Goal: Task Accomplishment & Management: Complete application form

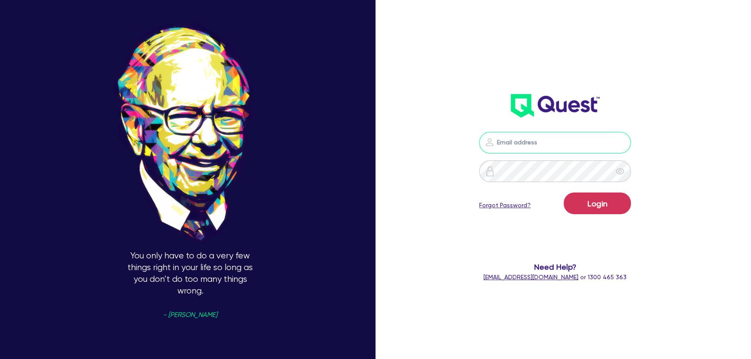
type input "joel.harding@quest.finance"
click at [605, 206] on button "Login" at bounding box center [597, 203] width 67 height 22
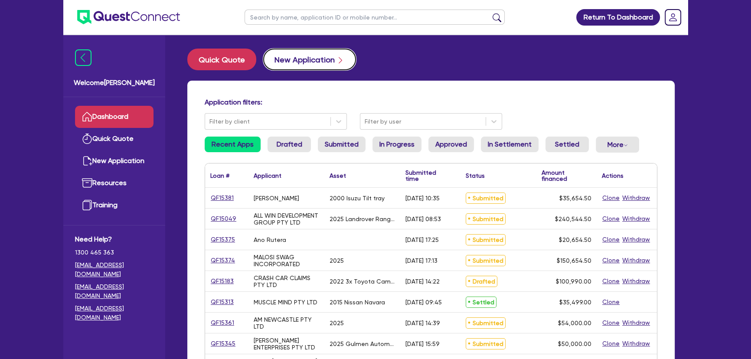
click at [295, 59] on button "New Application" at bounding box center [309, 60] width 93 height 22
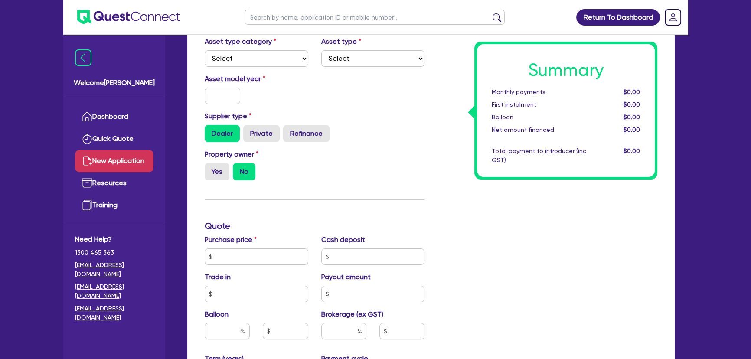
scroll to position [118, 0]
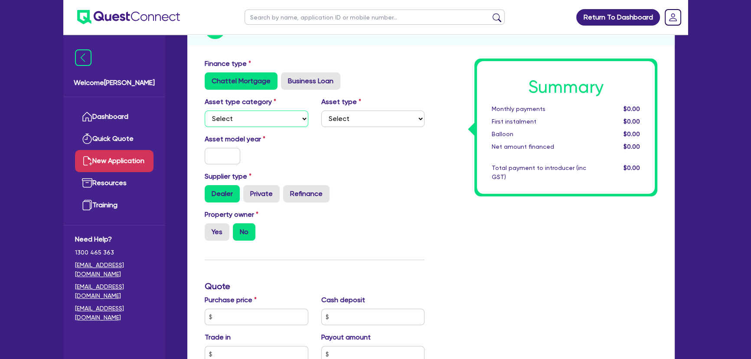
click at [271, 114] on select "Select Cars and light trucks Primary assets Secondary assets Tertiary assets" at bounding box center [257, 119] width 104 height 16
select select "PRIMARY_ASSETS"
click at [205, 111] on select "Select Cars and light trucks Primary assets Secondary assets Tertiary assets" at bounding box center [257, 119] width 104 height 16
click at [369, 122] on select "Select Heavy trucks over 4.5 tonne Trailers Bus and coaches Yellow goods and ex…" at bounding box center [373, 119] width 104 height 16
select select "HEAVY_TRUCKS"
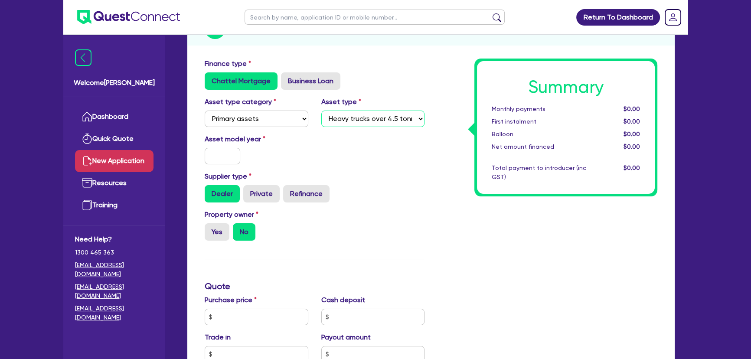
click at [321, 111] on select "Select Heavy trucks over 4.5 tonne Trailers Bus and coaches Yellow goods and ex…" at bounding box center [373, 119] width 104 height 16
click at [215, 161] on input "text" at bounding box center [223, 156] width 36 height 16
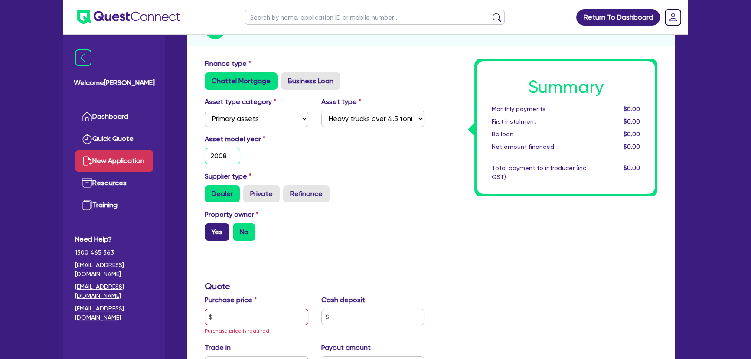
type input "2008"
click at [213, 229] on label "Yes" at bounding box center [217, 231] width 25 height 17
click at [210, 229] on input "Yes" at bounding box center [208, 226] width 6 height 6
radio input "true"
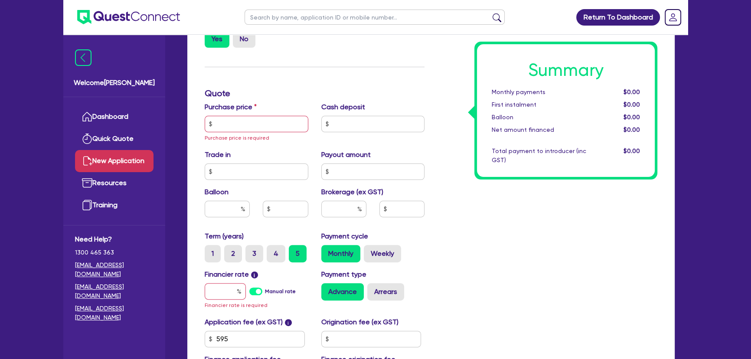
scroll to position [315, 0]
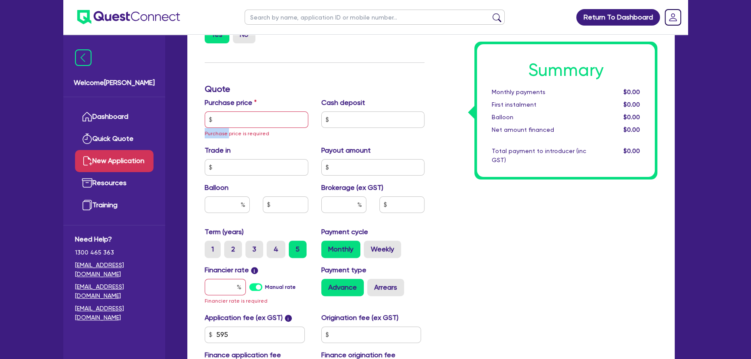
drag, startPoint x: 229, startPoint y: 128, endPoint x: 229, endPoint y: 121, distance: 6.9
click at [229, 123] on div "Purchase price Purchase price is required" at bounding box center [256, 118] width 117 height 41
click at [229, 119] on input "text" at bounding box center [257, 119] width 104 height 16
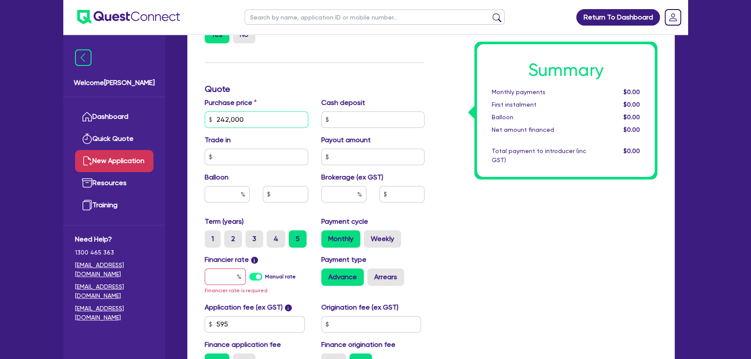
drag, startPoint x: 252, startPoint y: 117, endPoint x: 178, endPoint y: 114, distance: 74.2
click at [178, 114] on div "New Application Quotes Applicant Guarantors Security Notes Contracts Quotes Fin…" at bounding box center [430, 93] width 513 height 720
type input "100,000"
click at [225, 287] on span "Financier rate is required" at bounding box center [236, 290] width 63 height 6
click at [223, 284] on input "text" at bounding box center [225, 276] width 41 height 16
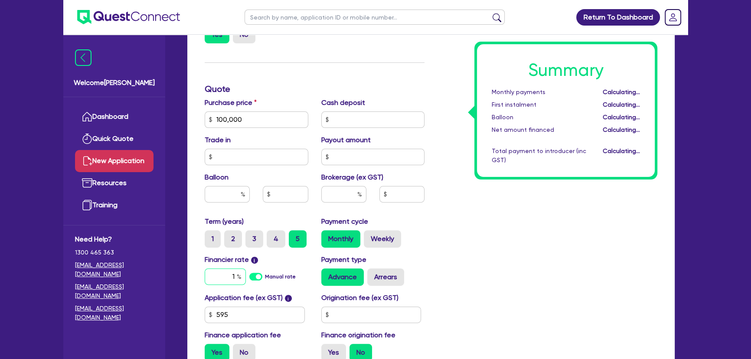
type input "10"
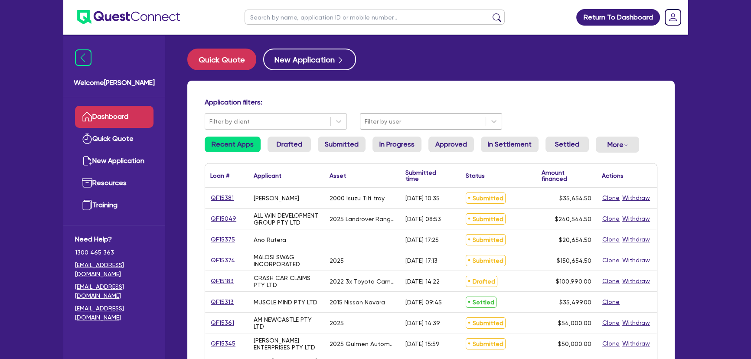
click at [436, 122] on div at bounding box center [423, 121] width 117 height 11
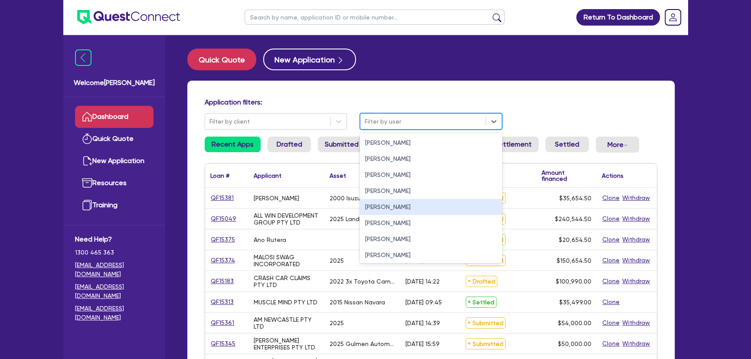
click at [399, 210] on div "[PERSON_NAME]" at bounding box center [431, 207] width 142 height 16
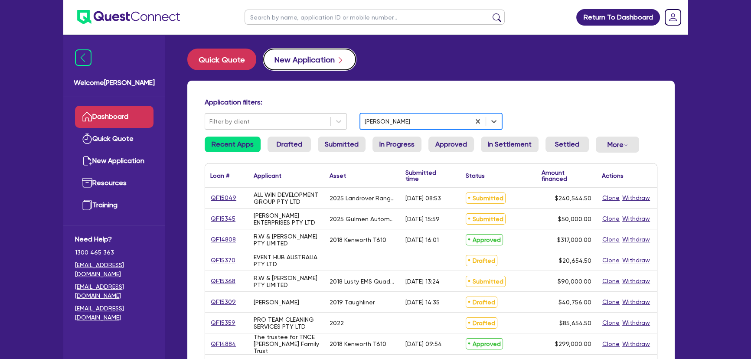
click at [295, 52] on button "New Application" at bounding box center [309, 60] width 93 height 22
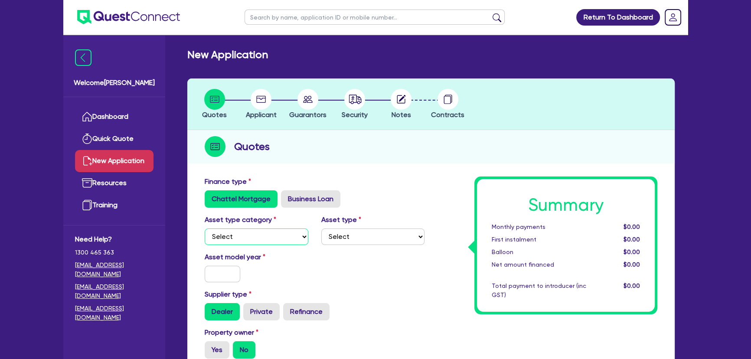
drag, startPoint x: 283, startPoint y: 235, endPoint x: 283, endPoint y: 244, distance: 8.7
click at [283, 235] on select "Select Cars and light trucks Primary assets Secondary assets Tertiary assets" at bounding box center [257, 236] width 104 height 16
select select "PRIMARY_ASSETS"
click at [205, 228] on select "Select Cars and light trucks Primary assets Secondary assets Tertiary assets" at bounding box center [257, 236] width 104 height 16
click at [368, 238] on select "Select Heavy trucks over 4.5 tonne Trailers Bus and coaches Yellow goods and ex…" at bounding box center [373, 236] width 104 height 16
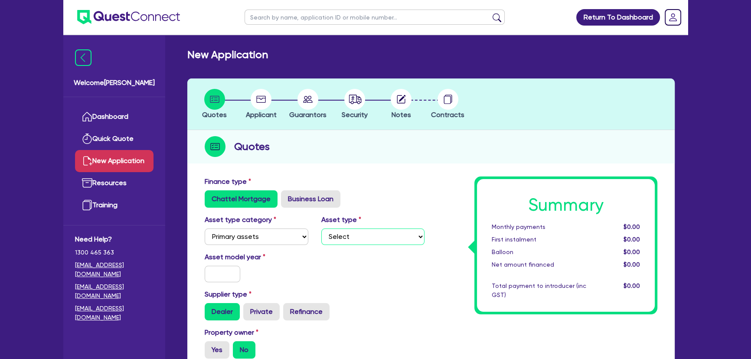
select select "HEAVY_TRUCKS"
click at [321, 228] on select "Select Heavy trucks over 4.5 tonne Trailers Bus and coaches Yellow goods and ex…" at bounding box center [373, 236] width 104 height 16
click at [228, 271] on input "text" at bounding box center [223, 274] width 36 height 16
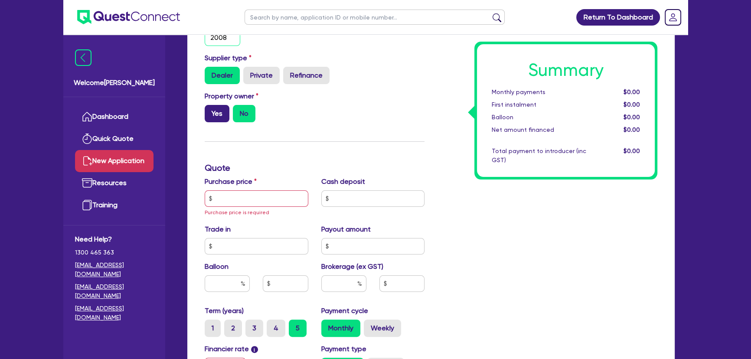
type input "2008"
click at [222, 111] on label "Yes" at bounding box center [217, 113] width 25 height 17
click at [210, 111] on input "Yes" at bounding box center [208, 108] width 6 height 6
radio input "true"
click at [240, 206] on div "Purchase price Purchase price is required" at bounding box center [256, 196] width 117 height 41
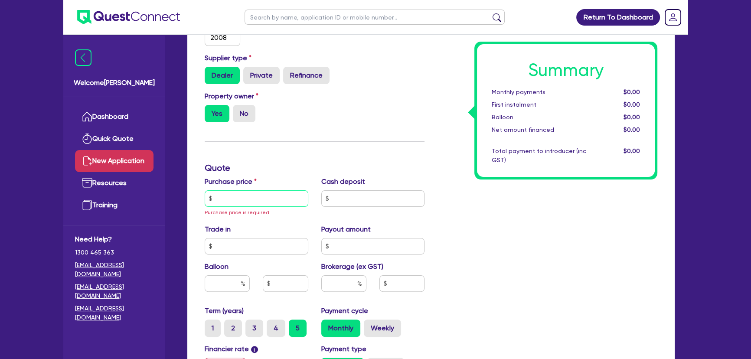
click at [239, 200] on input "text" at bounding box center [257, 198] width 104 height 16
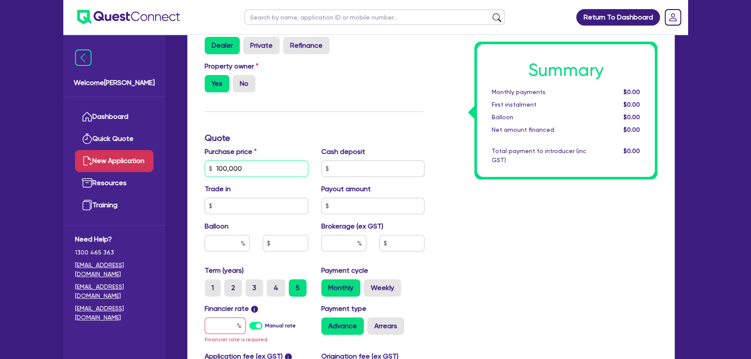
scroll to position [355, 0]
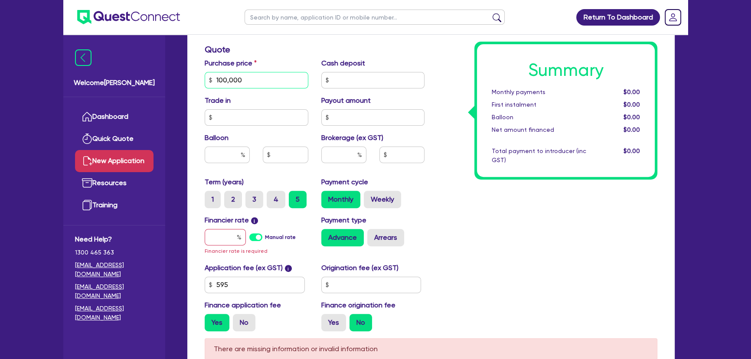
type input "100,000"
click at [219, 240] on input "text" at bounding box center [225, 237] width 41 height 16
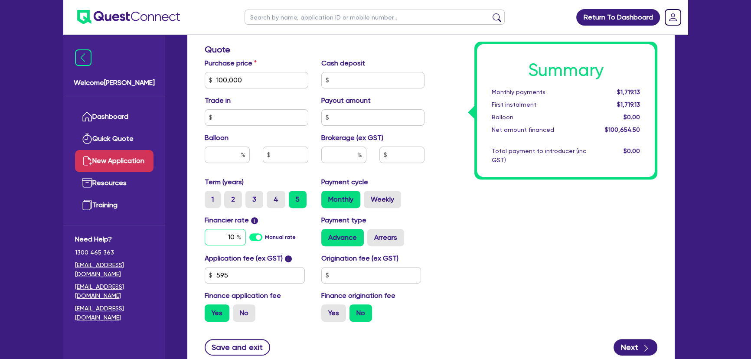
type input "10"
click at [343, 153] on input "text" at bounding box center [343, 155] width 45 height 16
type input "6"
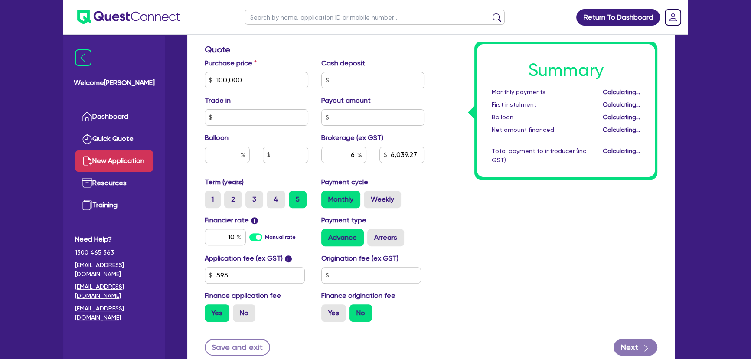
click at [472, 214] on div "Summary Monthly payments Calculating... First instalment Calculating... Balloon…" at bounding box center [547, 75] width 233 height 507
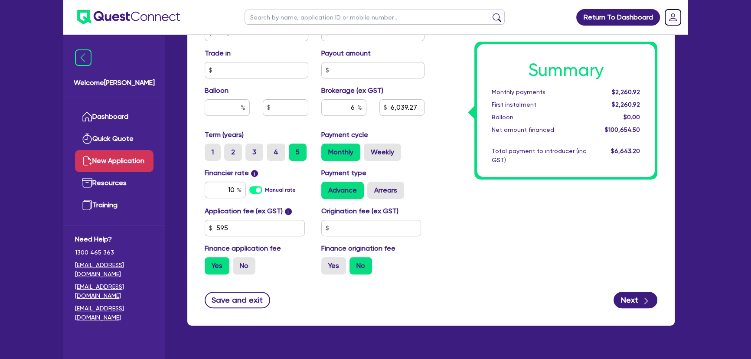
scroll to position [420, 0]
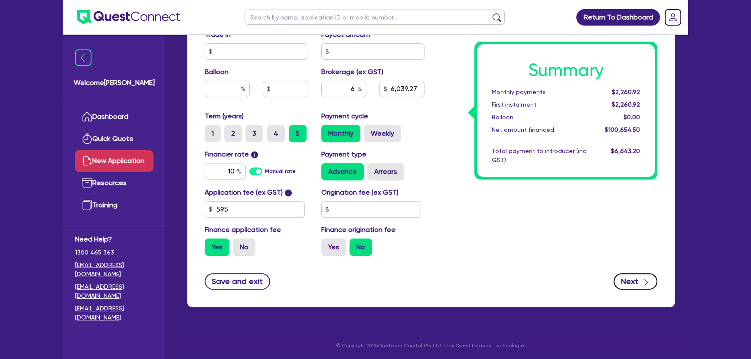
click at [644, 280] on icon "button" at bounding box center [646, 282] width 9 height 9
type input "6,039.27"
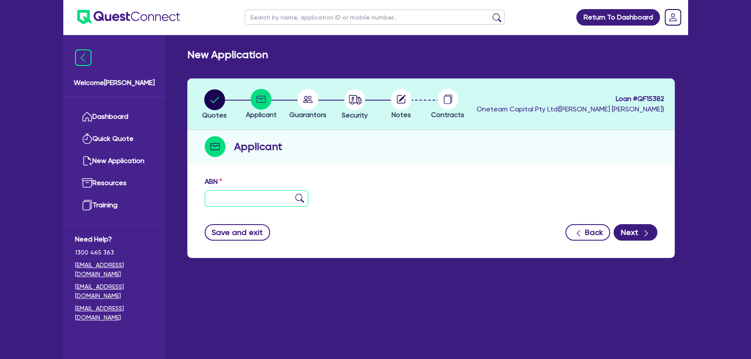
click at [231, 205] on input "text" at bounding box center [257, 198] width 104 height 16
paste input "61 639 020 321"
type input "61 639 020 321"
click at [295, 201] on img at bounding box center [299, 198] width 9 height 9
type input "AUSSIE TECHS & EXCAVATIONS PTY LTD"
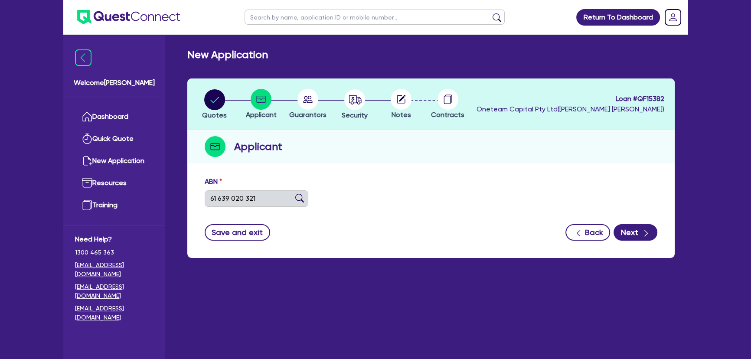
type input "MRK FENCING & LANDSCAPING"
select select "COMPANY"
type input "10/02/2020"
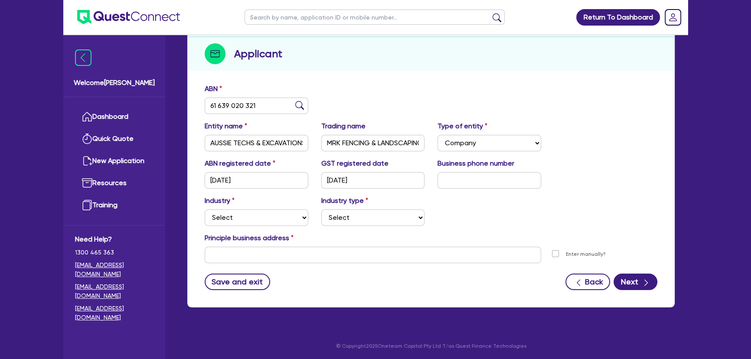
scroll to position [94, 0]
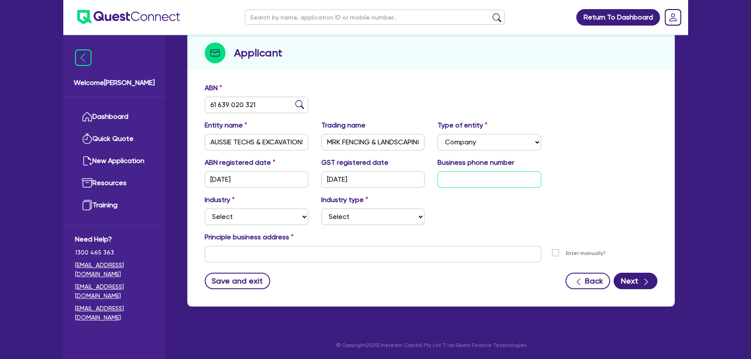
click at [473, 184] on input "text" at bounding box center [489, 179] width 104 height 16
click at [445, 178] on input "text" at bounding box center [489, 179] width 104 height 16
paste input "4 5126 4361"
type input "04 5126 4361"
click at [257, 212] on select "Select Accomodation & Food Services Administrative & Support Services Agricultu…" at bounding box center [257, 217] width 104 height 16
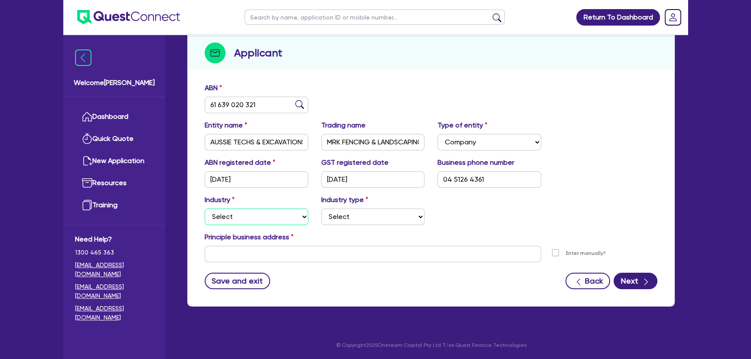
select select "BUILDING_CONSTRUCTION"
click at [205, 209] on select "Select Accomodation & Food Services Administrative & Support Services Agricultu…" at bounding box center [257, 217] width 104 height 16
click at [352, 222] on select "Select Trades People Providing Services Direct to Consumers Trades People Provi…" at bounding box center [373, 217] width 104 height 16
select select "TRADES_SERVICES_CONSUMERS"
click at [321, 209] on select "Select Trades People Providing Services Direct to Consumers Trades People Provi…" at bounding box center [373, 217] width 104 height 16
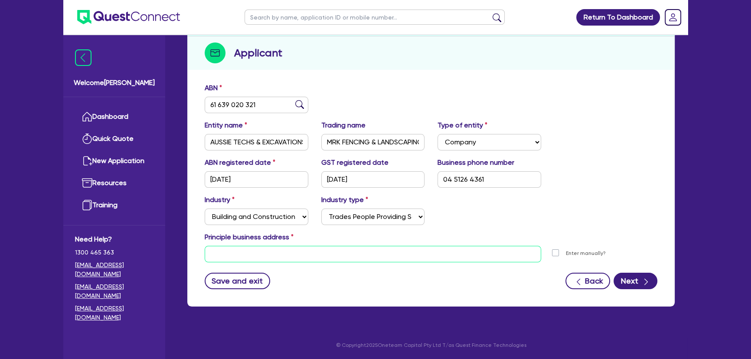
click at [333, 254] on input "text" at bounding box center [373, 254] width 336 height 16
click at [489, 232] on div "Principle business address" at bounding box center [431, 239] width 466 height 14
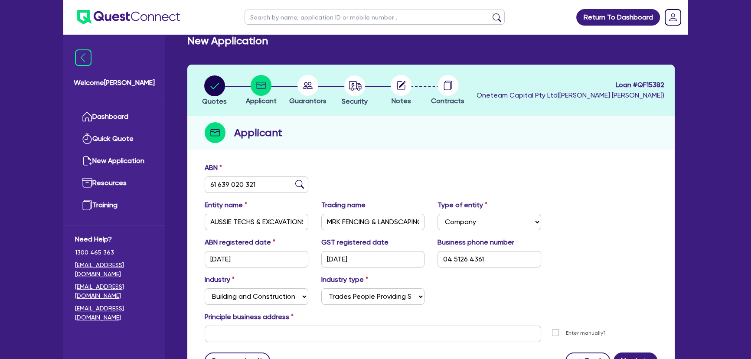
scroll to position [0, 0]
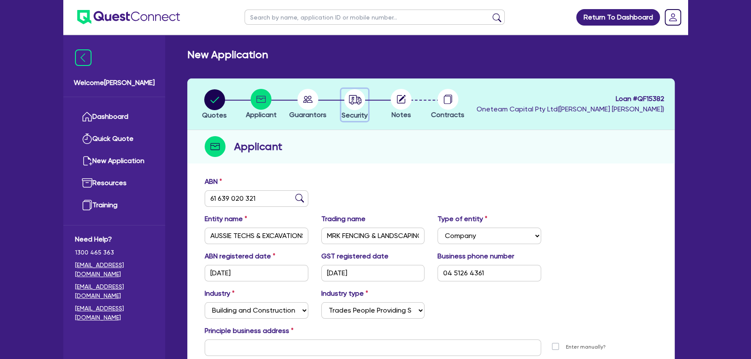
click at [358, 110] on button "Security" at bounding box center [354, 105] width 27 height 32
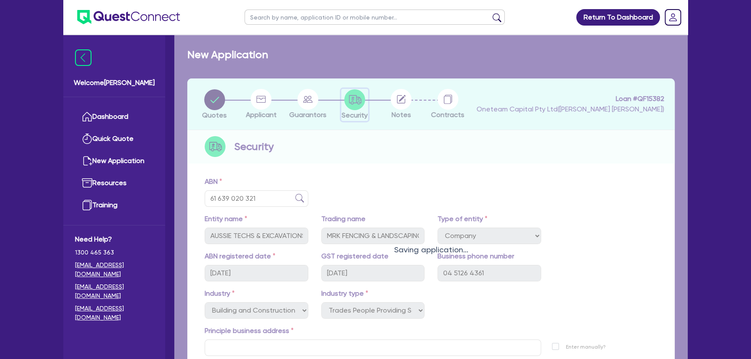
select select "PRIMARY_ASSETS"
select select "HEAVY_TRUCKS"
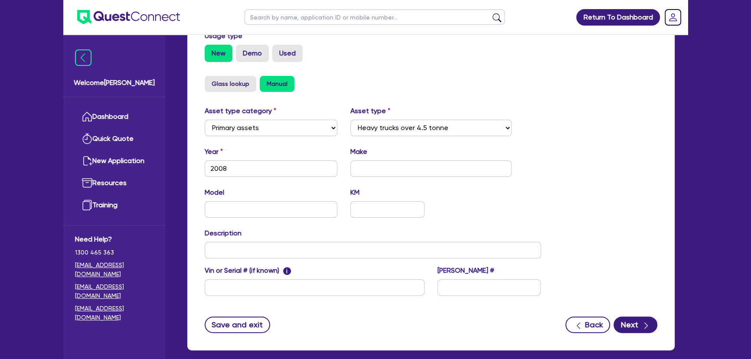
scroll to position [300, 0]
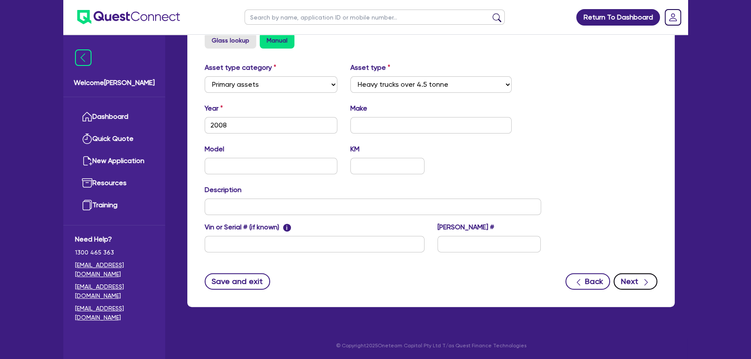
click at [635, 276] on button "Next" at bounding box center [635, 281] width 44 height 16
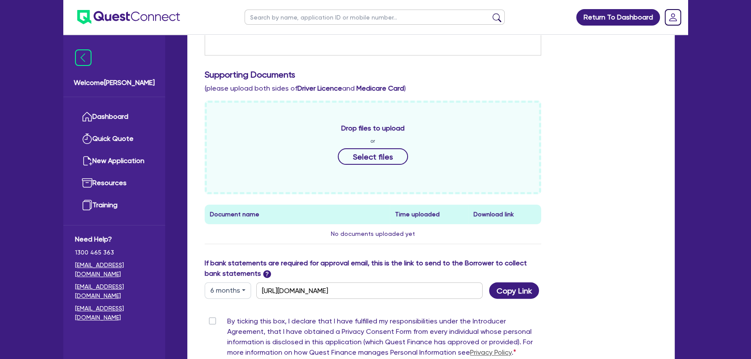
scroll to position [414, 0]
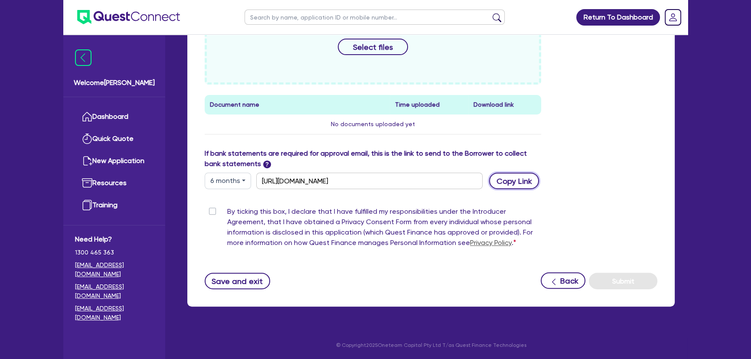
click at [506, 183] on button "Copy Link" at bounding box center [514, 181] width 50 height 16
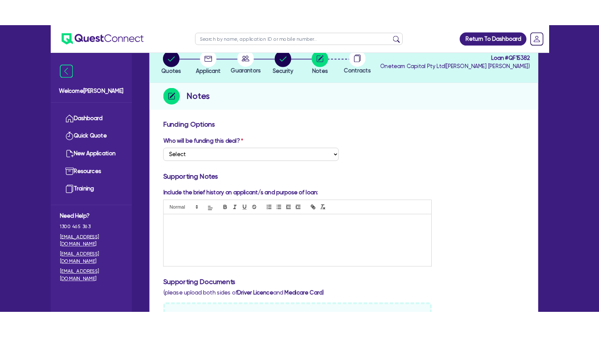
scroll to position [0, 0]
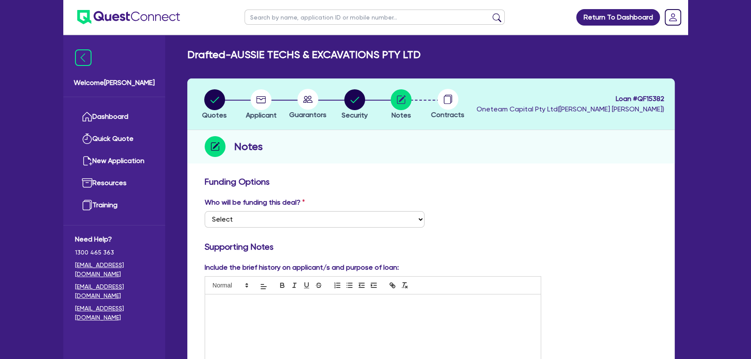
click at [143, 23] on img at bounding box center [128, 17] width 103 height 14
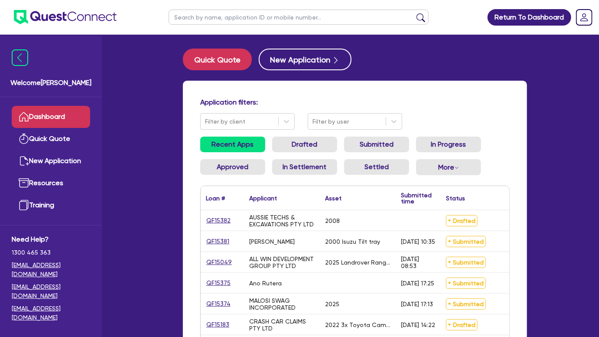
click at [303, 17] on input "text" at bounding box center [299, 17] width 260 height 15
type input "r"
click at [414, 13] on button "submit" at bounding box center [421, 19] width 14 height 12
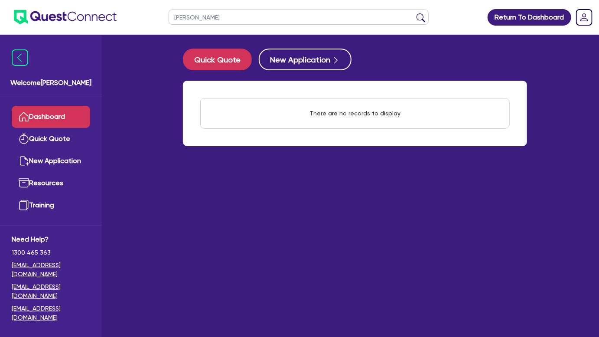
click at [221, 17] on input "simmonds" at bounding box center [299, 17] width 260 height 15
drag, startPoint x: 214, startPoint y: 16, endPoint x: 199, endPoint y: 17, distance: 15.6
click at [199, 17] on input "simmonds" at bounding box center [299, 17] width 260 height 15
type input "[PERSON_NAME]"
click at [414, 13] on button "submit" at bounding box center [421, 19] width 14 height 12
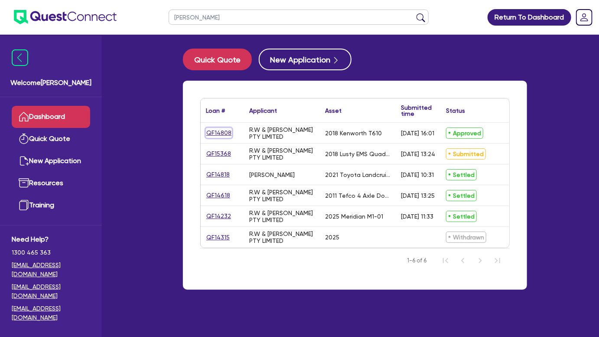
click at [225, 133] on link "QF14808" at bounding box center [219, 133] width 26 height 10
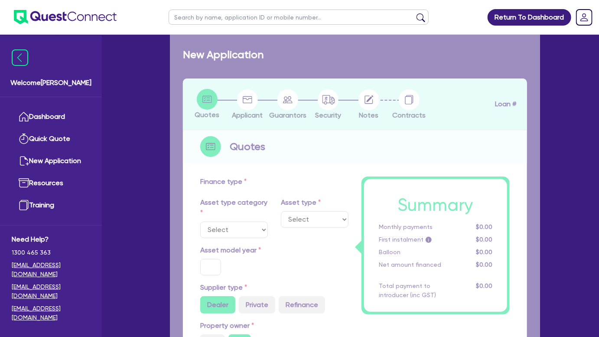
select select "PRIMARY_ASSETS"
type input "2018"
radio input "false"
radio input "true"
type input "317,000"
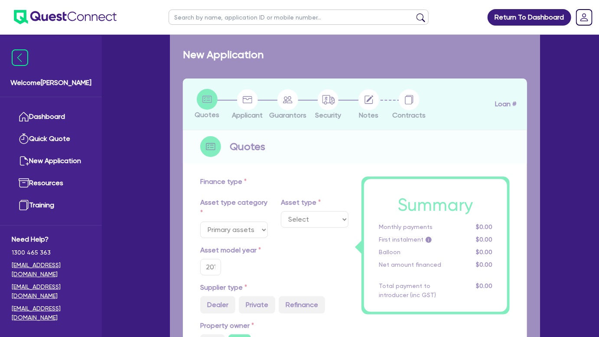
type input "3"
type input "9,510"
type input "11.15"
type input "745"
select select "HEAVY_TRUCKS"
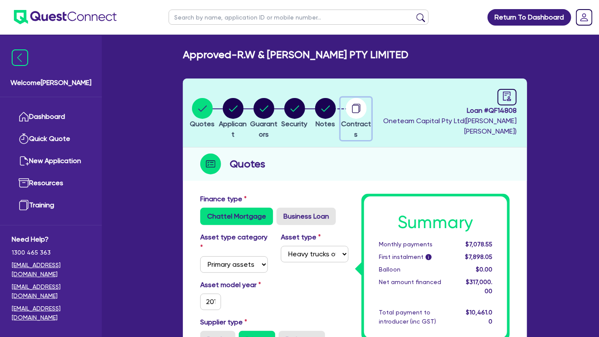
click at [367, 113] on circle "button" at bounding box center [356, 108] width 21 height 21
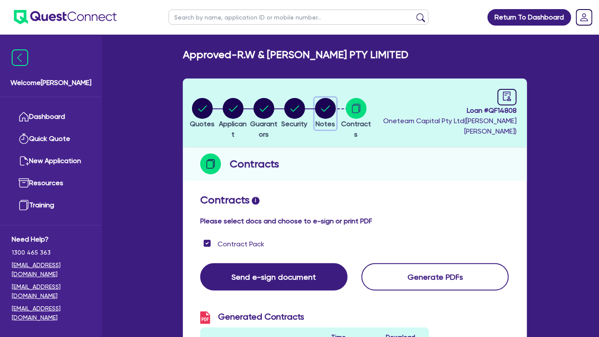
click at [336, 110] on circle "button" at bounding box center [325, 108] width 21 height 21
select select "Other"
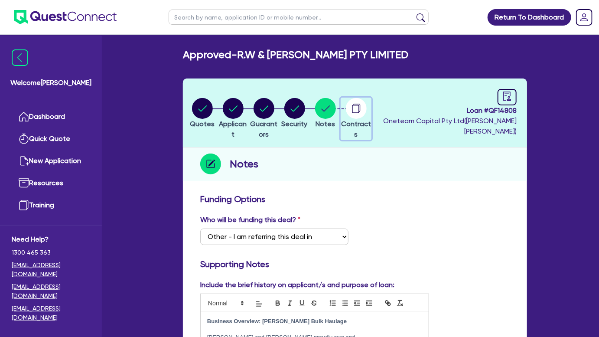
click at [367, 108] on circle "button" at bounding box center [356, 108] width 21 height 21
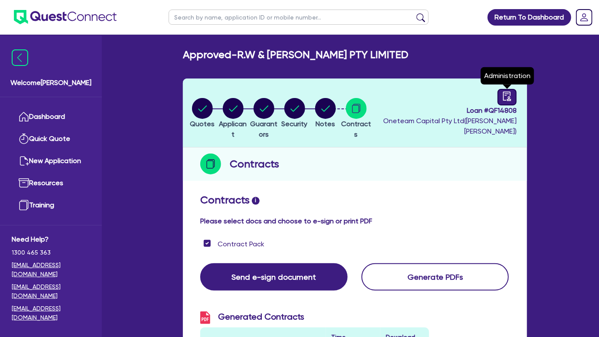
click at [501, 101] on link at bounding box center [507, 97] width 19 height 16
select select "APPROVED_WAITING_FOR_MORE_INFO"
select select "Flexicommercial"
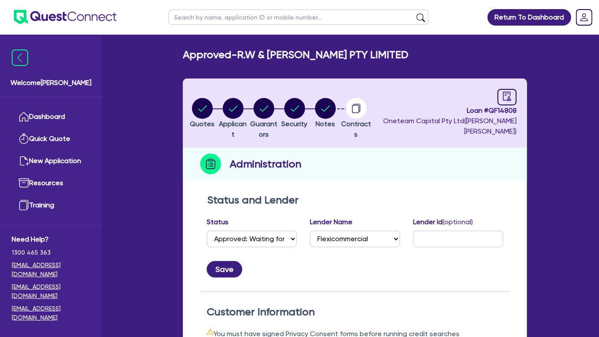
click at [102, 26] on ul at bounding box center [58, 17] width 117 height 34
click at [103, 20] on img at bounding box center [65, 17] width 103 height 14
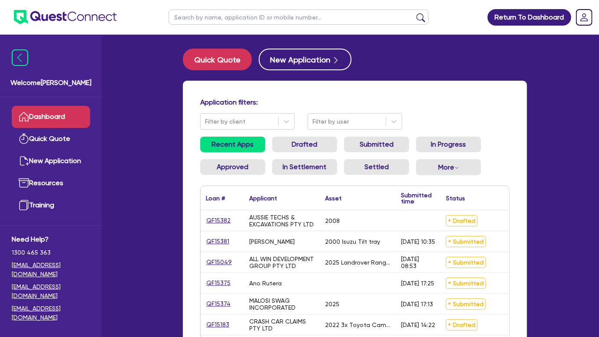
click at [264, 20] on input "text" at bounding box center [299, 17] width 260 height 15
type input "simmons"
click at [414, 13] on button "submit" at bounding box center [421, 19] width 14 height 12
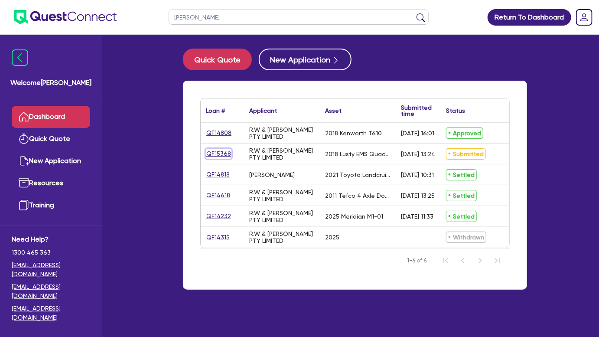
click at [217, 152] on link "QF15368" at bounding box center [219, 154] width 26 height 10
select select "PRIMARY_ASSETS"
select select "TRAILERS"
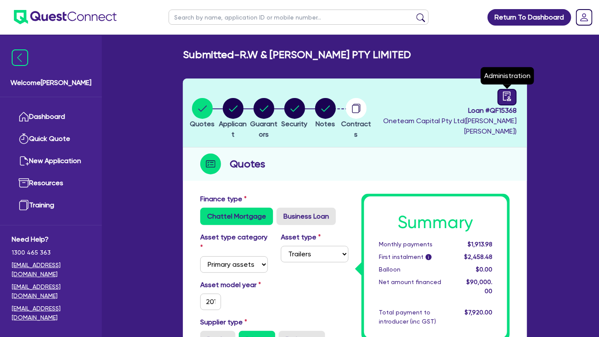
click at [513, 96] on link at bounding box center [507, 97] width 19 height 16
select select "SUBMITTED_NEW"
select select "Other"
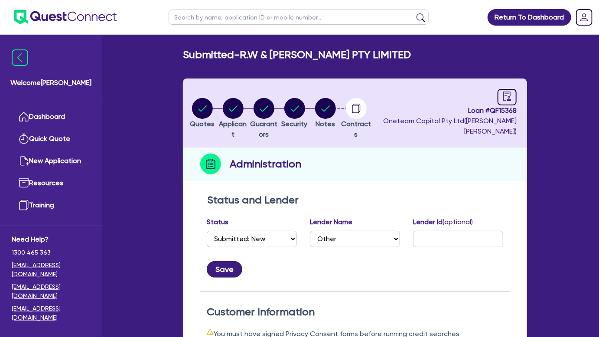
click at [75, 17] on img at bounding box center [65, 17] width 103 height 14
click at [79, 17] on img at bounding box center [65, 17] width 103 height 14
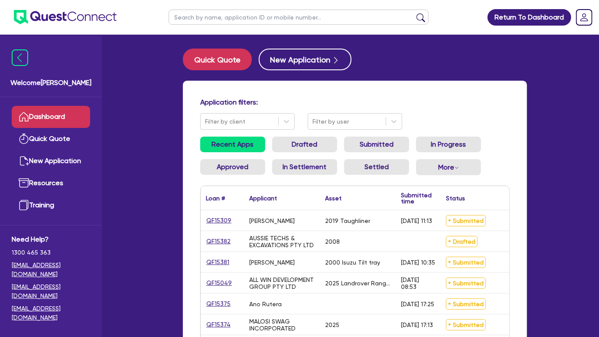
click at [242, 14] on input "text" at bounding box center [299, 17] width 260 height 15
type input "simmons"
click at [414, 13] on button "submit" at bounding box center [421, 19] width 14 height 12
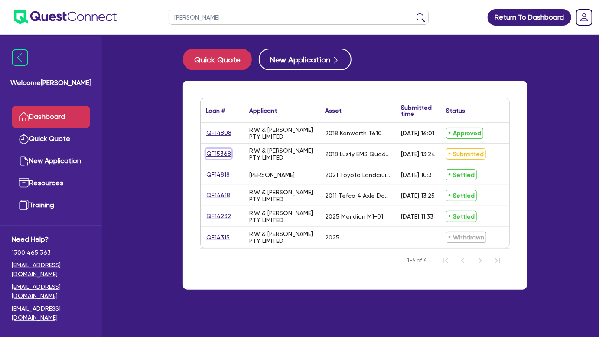
click at [223, 154] on link "QF15368" at bounding box center [219, 154] width 26 height 10
select select "PRIMARY_ASSETS"
select select "TRAILERS"
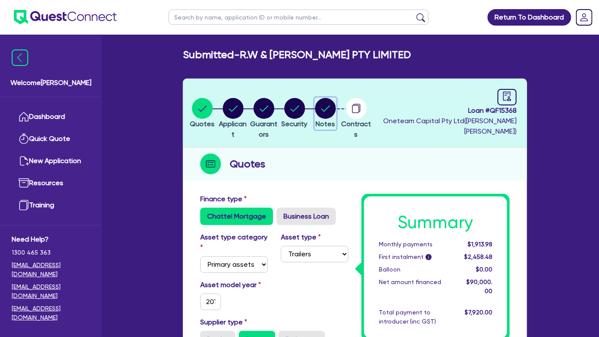
click at [336, 107] on circle "button" at bounding box center [325, 108] width 21 height 21
select select "Other"
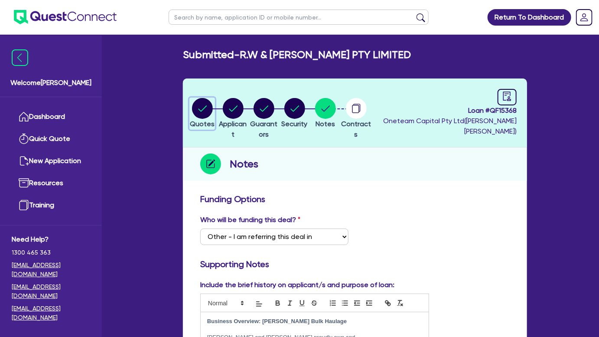
click at [212, 110] on circle "button" at bounding box center [202, 108] width 21 height 21
select select "PRIMARY_ASSETS"
select select "TRAILERS"
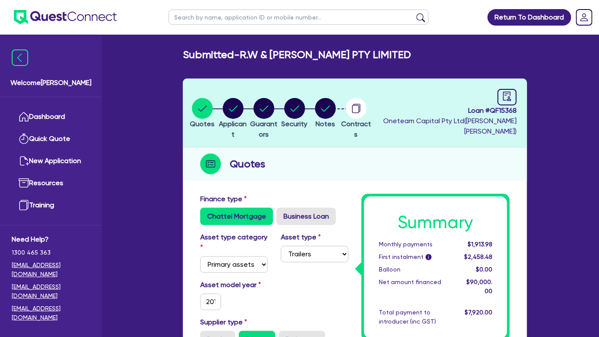
click at [336, 109] on li "Notes" at bounding box center [325, 113] width 31 height 30
click at [336, 108] on circle "button" at bounding box center [325, 108] width 21 height 21
select select "Other"
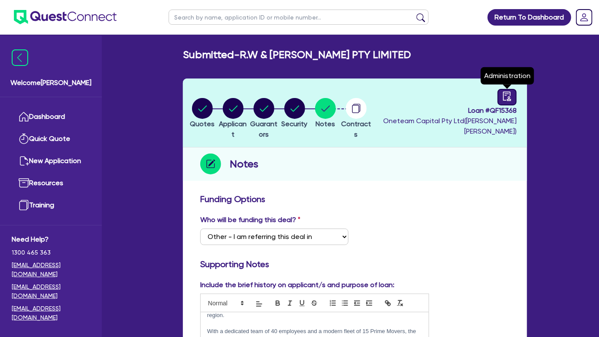
click at [502, 91] on icon "audit" at bounding box center [507, 96] width 10 height 10
select select "SUBMITTED_NEW"
select select "Other"
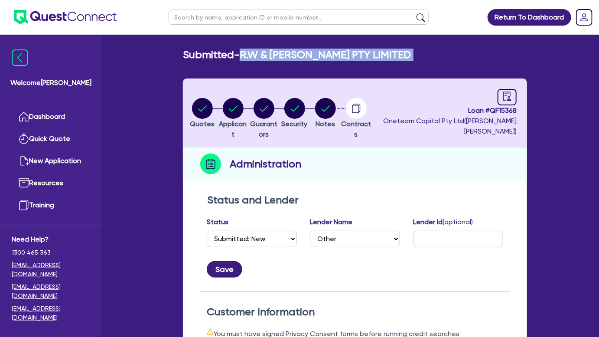
drag, startPoint x: 245, startPoint y: 55, endPoint x: 426, endPoint y: 68, distance: 181.3
copy div "R.W & L.M SIMMONS PTY LIMITED Quotes Applicant Guarantors Security Notes Contra…"
click at [244, 110] on icon "button" at bounding box center [233, 108] width 21 height 21
select select "COMPANY"
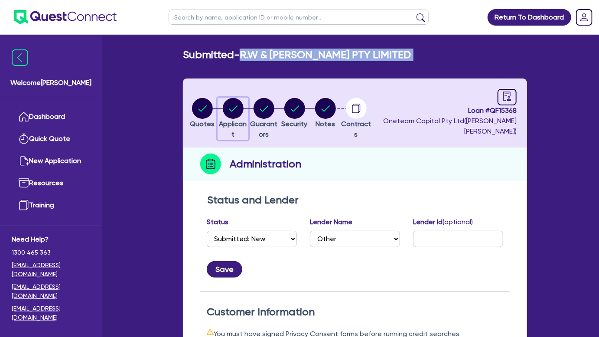
select select "TRANSPORT_WAREHOUSING"
select select "PASSENGERS_FREIGHT_TRANSPORT"
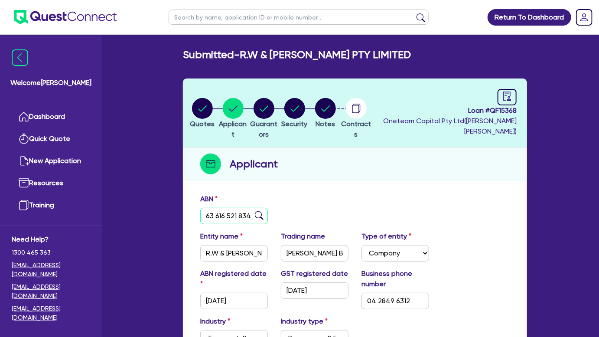
drag, startPoint x: 206, startPoint y: 214, endPoint x: 316, endPoint y: 228, distance: 110.9
click at [316, 228] on div "ABN 63 616 521 834" at bounding box center [355, 212] width 323 height 37
click at [197, 102] on circle "button" at bounding box center [202, 108] width 21 height 21
select select "PRIMARY_ASSETS"
select select "TRAILERS"
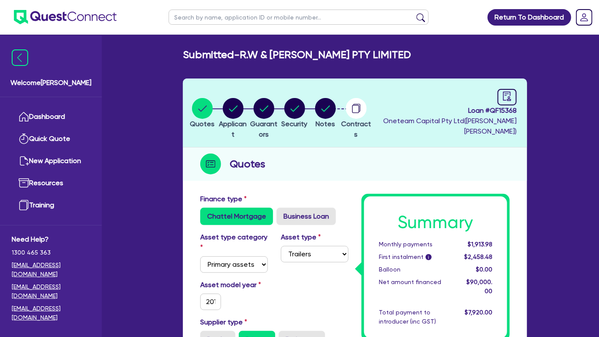
click at [332, 108] on ul "Quotes Applicant Guarantors Security Notes Contracts" at bounding box center [279, 113] width 185 height 30
click at [336, 103] on icon "button" at bounding box center [325, 108] width 21 height 21
select select "Other"
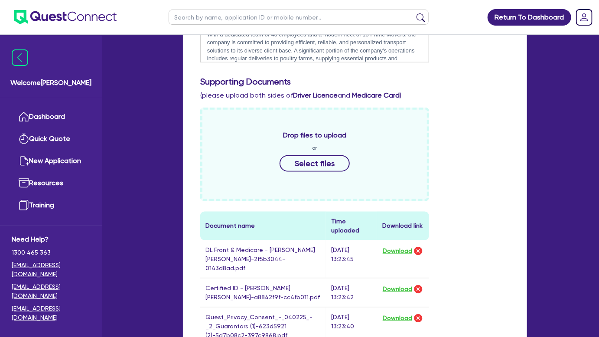
scroll to position [472, 0]
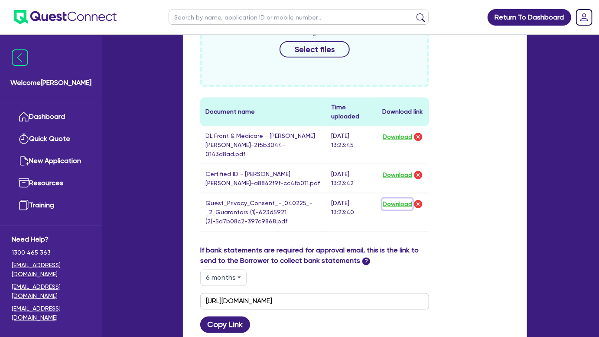
click at [394, 199] on button "Download" at bounding box center [397, 204] width 30 height 11
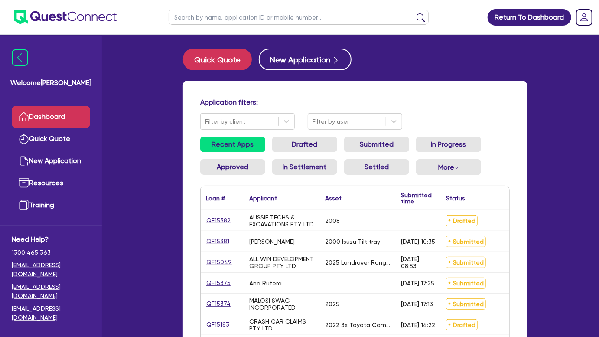
click at [284, 19] on input "text" at bounding box center [299, 17] width 260 height 15
type input "[PERSON_NAME]"
click at [414, 13] on button "submit" at bounding box center [421, 19] width 14 height 12
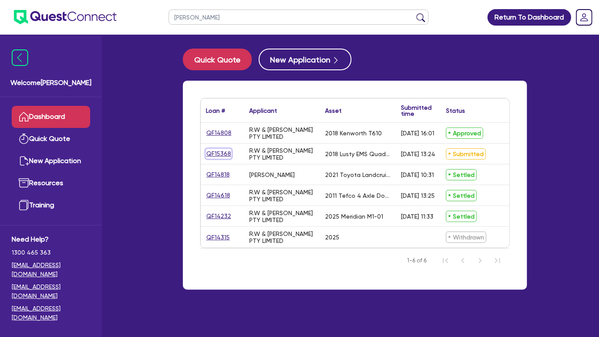
click at [228, 152] on link "QF15368" at bounding box center [219, 154] width 26 height 10
select select "PRIMARY_ASSETS"
select select "TRAILERS"
click at [220, 216] on link "QF14232" at bounding box center [219, 216] width 26 height 10
select select "PRIMARY_ASSETS"
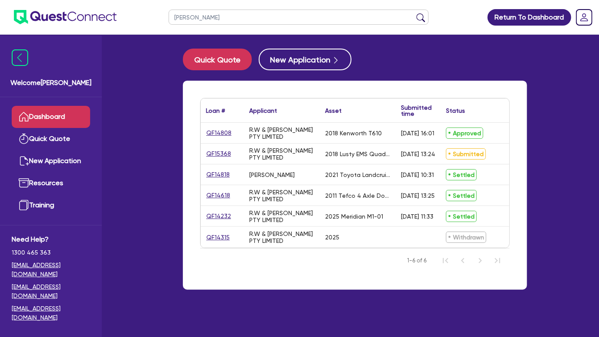
select select "TRAILERS"
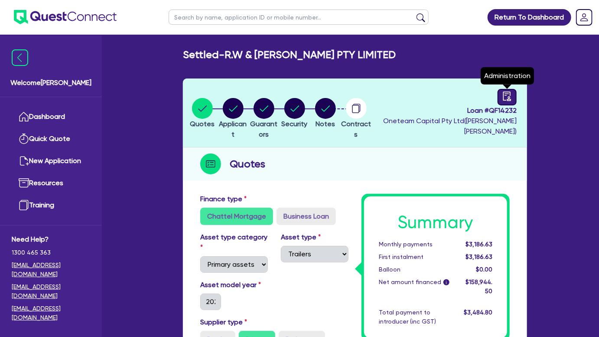
click at [502, 95] on icon "audit" at bounding box center [507, 96] width 10 height 10
select select "SETTLED"
select select "Flexicommercial"
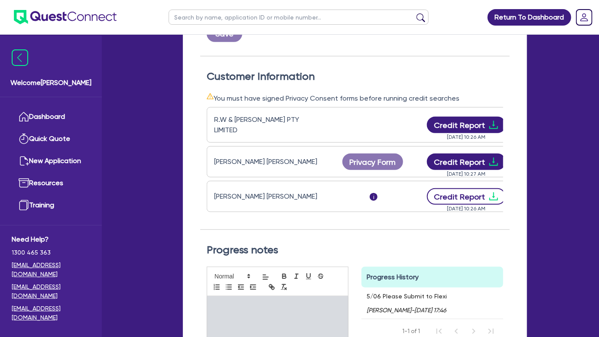
scroll to position [236, 0]
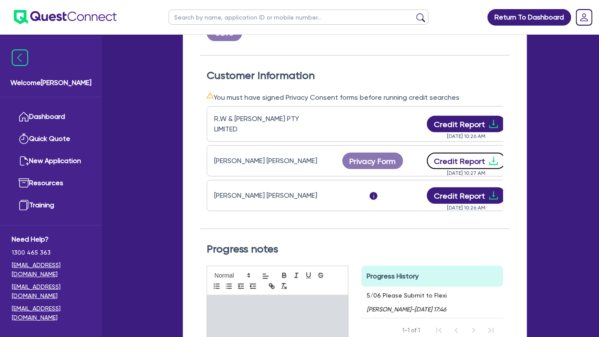
click at [493, 156] on icon "download" at bounding box center [494, 161] width 10 height 10
click at [72, 20] on img at bounding box center [65, 17] width 103 height 14
click at [494, 156] on icon "download" at bounding box center [494, 161] width 10 height 10
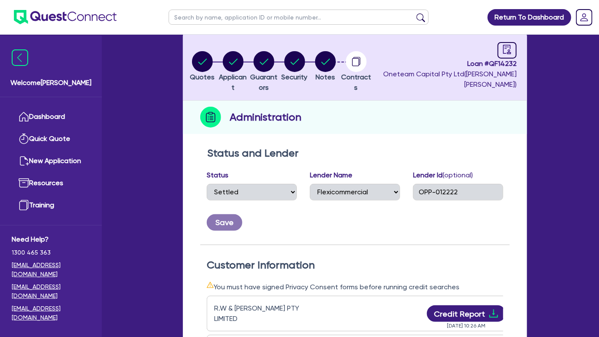
scroll to position [0, 0]
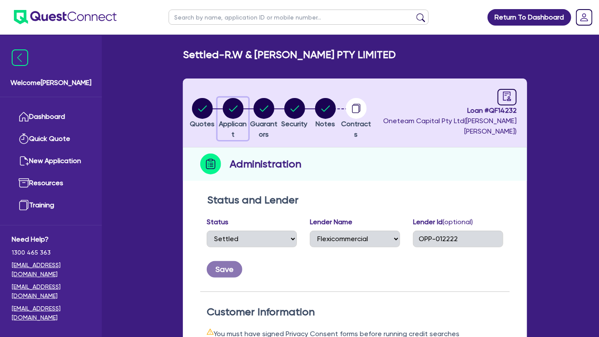
click at [231, 111] on icon "button" at bounding box center [233, 108] width 21 height 21
select select "COMPANY"
select select "TRANSPORT_WAREHOUSING"
select select "PASSENGERS_FREIGHT_TRANSPORT"
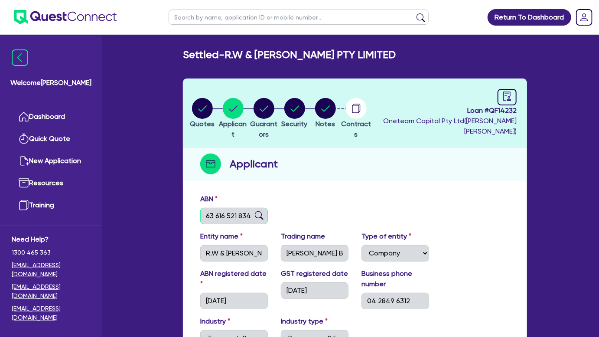
drag, startPoint x: 204, startPoint y: 214, endPoint x: 247, endPoint y: 213, distance: 42.9
click at [247, 213] on input "63 616 521 834" at bounding box center [234, 216] width 68 height 16
click at [254, 199] on div "ABN 63 616 521 834" at bounding box center [234, 209] width 81 height 30
click at [274, 77] on div "Settled - R.W & L.M SIMMONS PTY LIMITED Quotes Applicant Guarantors Security No…" at bounding box center [355, 244] width 370 height 390
drag, startPoint x: 342, startPoint y: 107, endPoint x: 346, endPoint y: 120, distance: 13.6
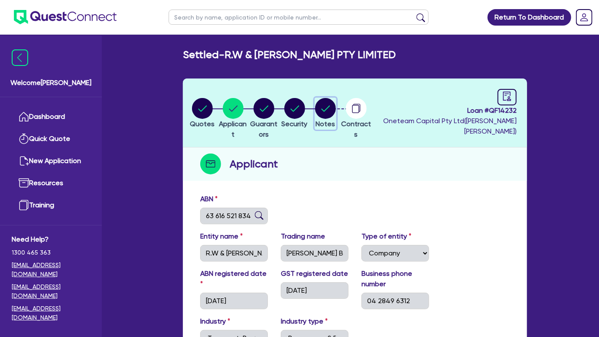
click at [336, 107] on circle "button" at bounding box center [325, 108] width 21 height 21
select select "Other"
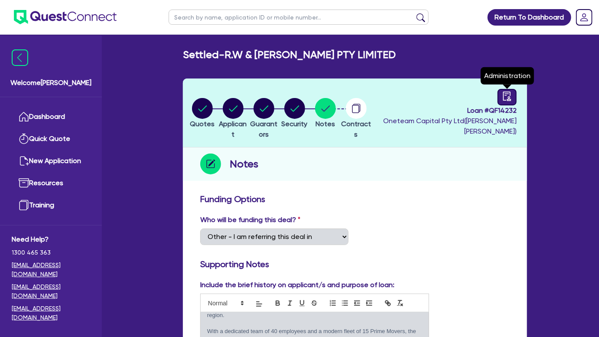
click at [508, 96] on icon "audit" at bounding box center [507, 96] width 10 height 10
select select "SETTLED"
select select "Flexicommercial"
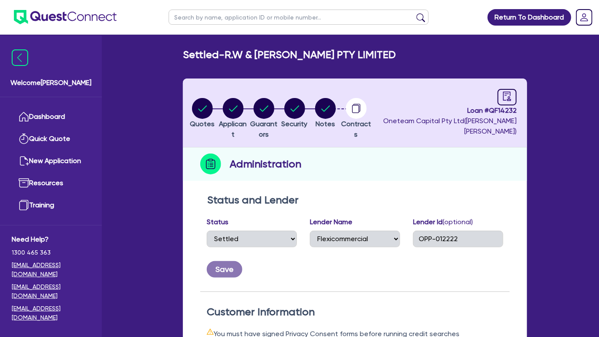
scroll to position [197, 0]
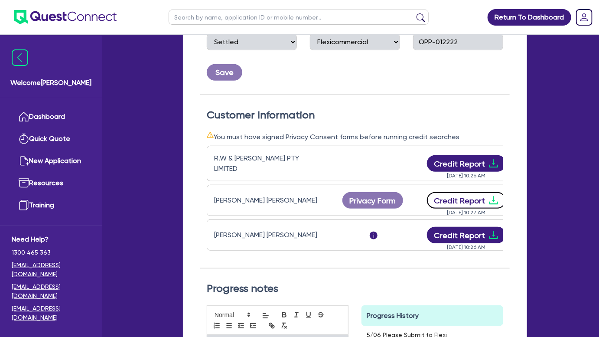
click at [492, 196] on icon "download" at bounding box center [493, 200] width 9 height 8
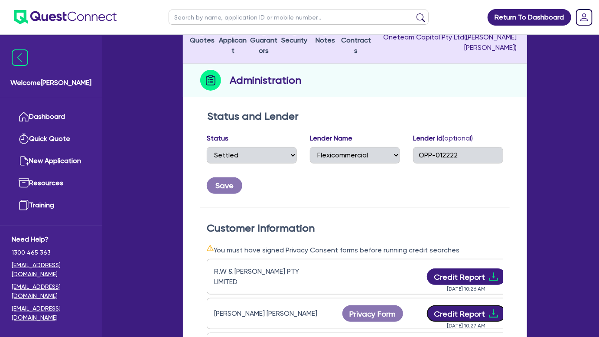
scroll to position [0, 0]
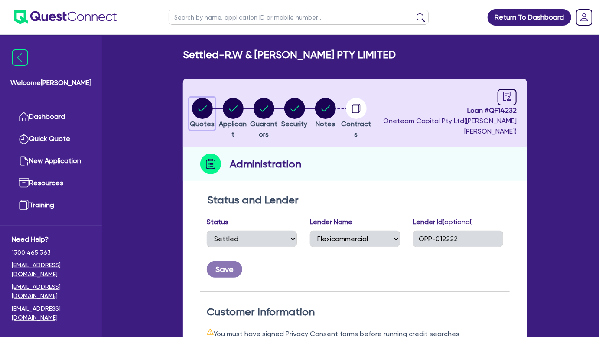
click at [201, 105] on circle "button" at bounding box center [202, 108] width 21 height 21
select select "PRIMARY_ASSETS"
select select "TRAILERS"
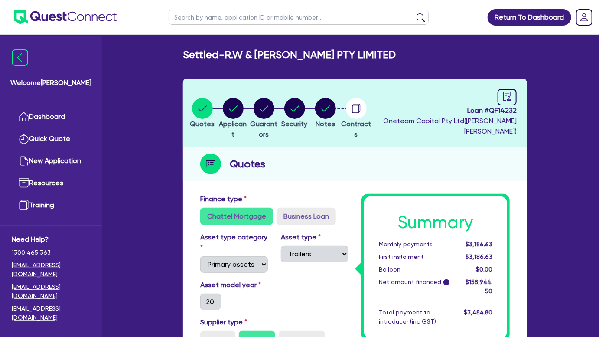
click at [79, 20] on img at bounding box center [65, 17] width 103 height 14
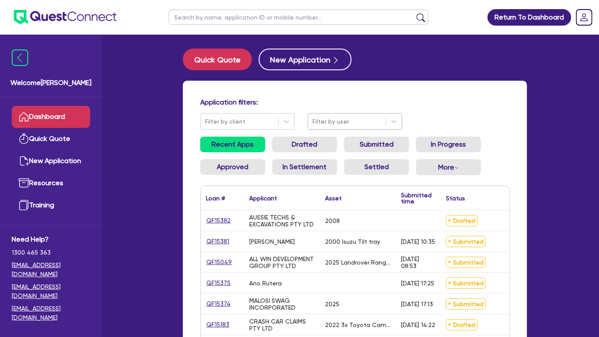
click at [324, 118] on div at bounding box center [347, 121] width 69 height 11
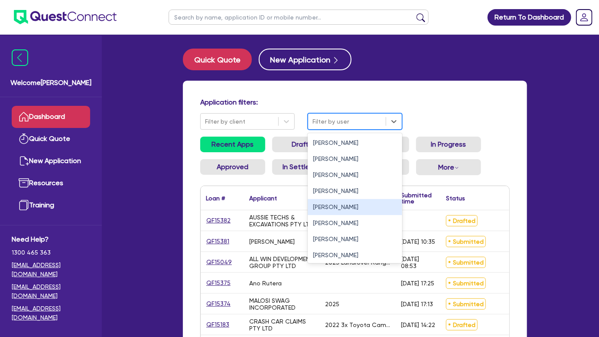
click at [324, 202] on div "[PERSON_NAME]" at bounding box center [355, 207] width 94 height 16
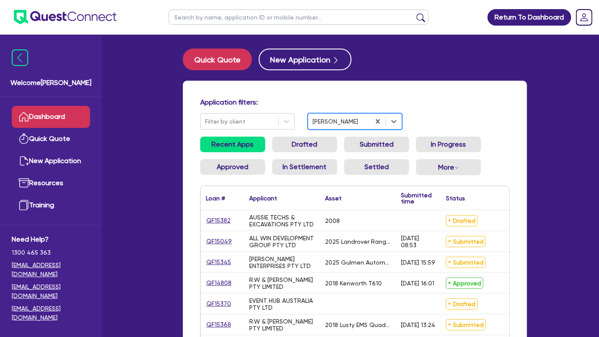
scroll to position [78, 0]
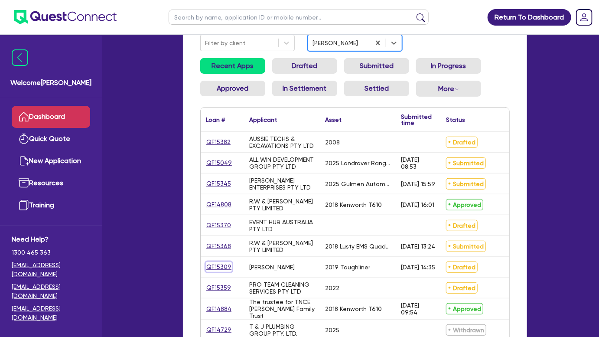
click at [220, 267] on link "QF15309" at bounding box center [219, 267] width 26 height 10
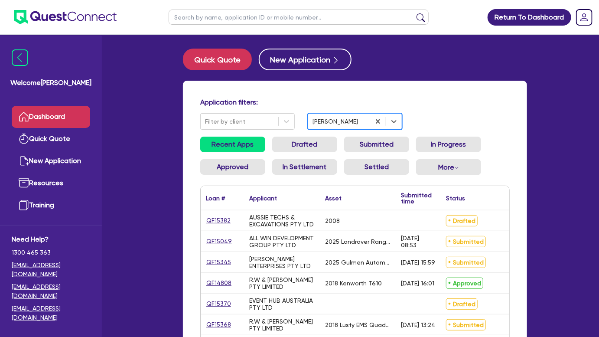
select select "PRIMARY_ASSETS"
select select "HEAVY_TRUCKS"
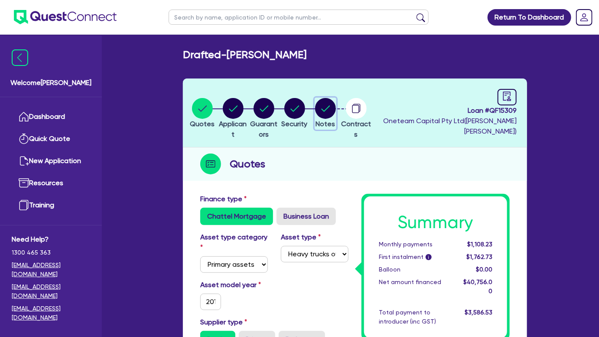
click at [336, 114] on circle "button" at bounding box center [325, 108] width 21 height 21
select select "Quest Finance - Own Book"
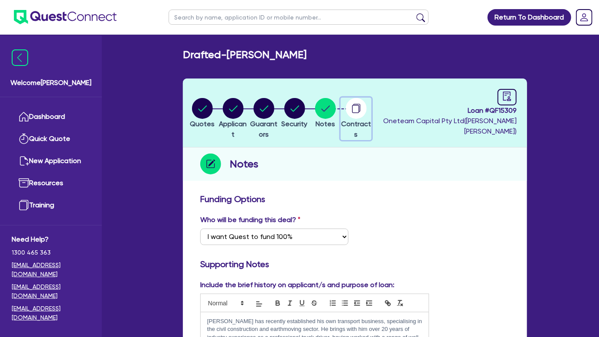
click at [367, 105] on circle "button" at bounding box center [356, 108] width 21 height 21
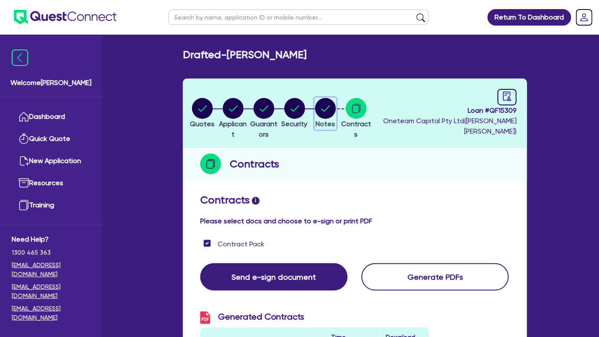
click at [336, 111] on circle "button" at bounding box center [325, 108] width 21 height 21
select select "Quest Finance - Own Book"
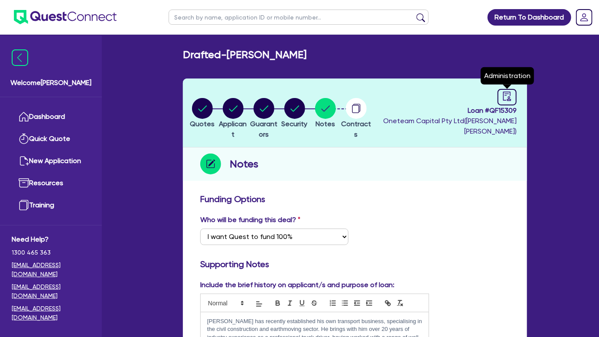
click at [496, 98] on div "Loan # QF15309 Oneteam Capital Pty Ltd ( Joel Harding ) Administration" at bounding box center [445, 113] width 143 height 48
click at [498, 98] on link at bounding box center [507, 97] width 19 height 16
select select "DRAFTED_AMENDED"
select select "Quest Finance - Own Book"
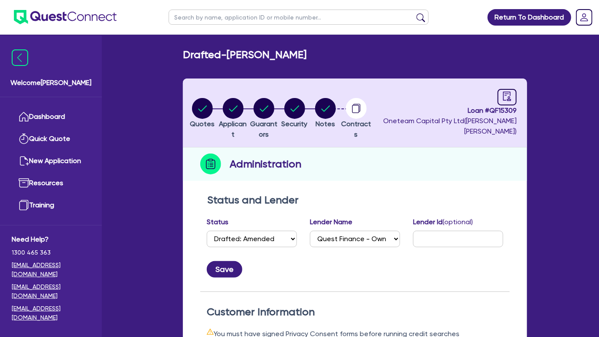
click at [378, 228] on div "Lender Name Select AAMF AFS Alex Bank Angle Finance Azora Banjo BigStone BOQ Fi…" at bounding box center [355, 232] width 90 height 30
click at [371, 241] on select "Select AAMF AFS Alex Bank Angle Finance Azora Banjo BigStone BOQ Finance Brande…" at bounding box center [355, 239] width 90 height 16
click at [282, 206] on div "Status and Lender Status Select Quoted Drafted: New Drafted: Amended Submitted:…" at bounding box center [355, 243] width 310 height 98
click at [336, 108] on circle "button" at bounding box center [325, 108] width 21 height 21
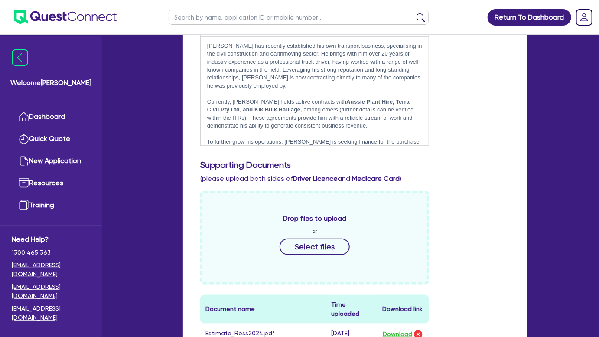
scroll to position [78, 0]
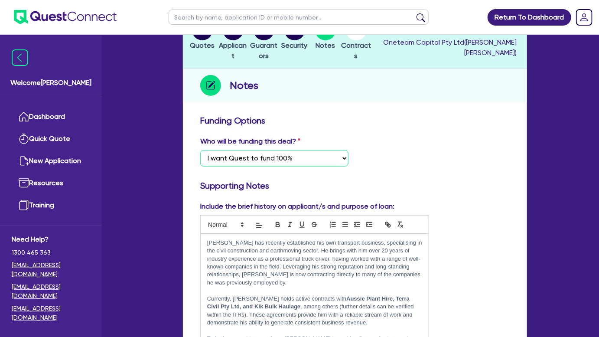
click at [297, 160] on select "Select I want Quest to fund 100% I will fund 100% I will co-fund with Quest Oth…" at bounding box center [274, 158] width 148 height 16
select select "Other"
click at [200, 150] on select "Select I want Quest to fund 100% I will fund 100% I will co-fund with Quest Oth…" at bounding box center [274, 158] width 148 height 16
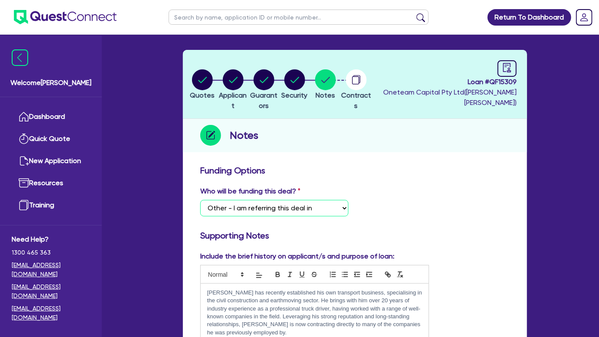
scroll to position [0, 0]
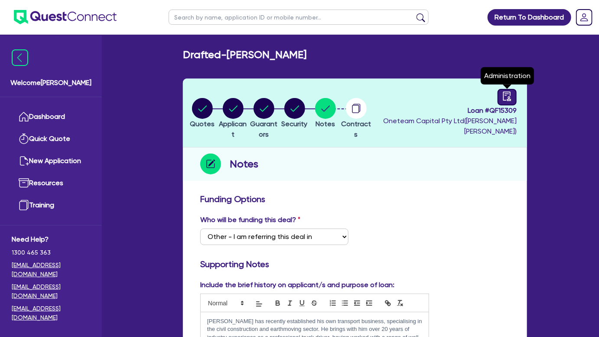
click at [514, 99] on header "Quotes Applicant Guarantors Security Notes Contracts Loan # QF15309 Oneteam Cap…" at bounding box center [355, 112] width 344 height 69
click at [513, 99] on link at bounding box center [507, 97] width 19 height 16
select select "DRAFTED_AMENDED"
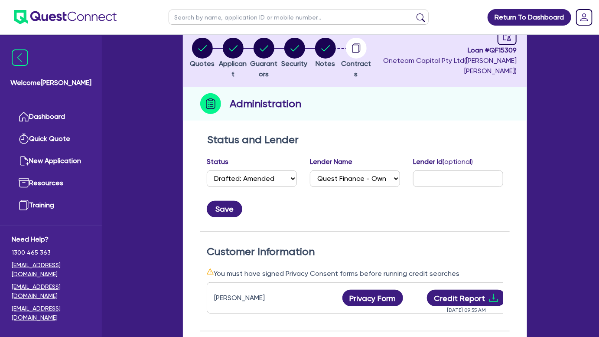
scroll to position [157, 0]
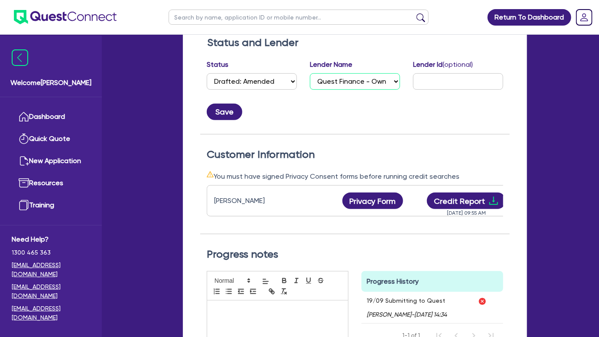
drag, startPoint x: 383, startPoint y: 83, endPoint x: 380, endPoint y: 89, distance: 7.2
click at [380, 89] on div "Status Select Quoted Drafted: New Drafted: Amended Submitted: New Submitted: Am…" at bounding box center [355, 89] width 310 height 61
select select "Flexicommercial"
click at [310, 73] on select "Select AAMF AFS Alex Bank Angle Finance Azora Banjo BigStone BOQ Finance Brande…" at bounding box center [355, 81] width 90 height 16
click at [235, 115] on button "Save" at bounding box center [225, 112] width 36 height 16
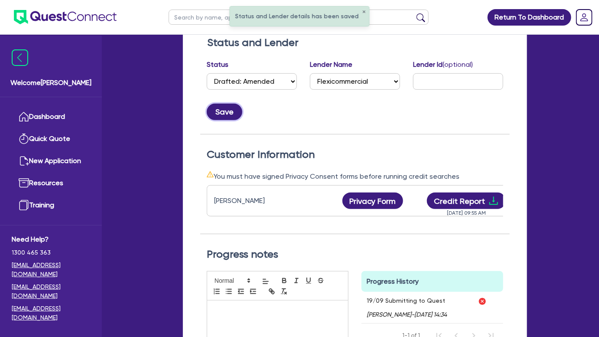
scroll to position [0, 0]
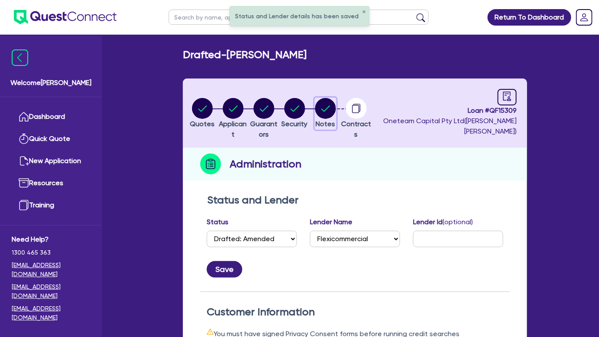
click at [336, 111] on icon "button" at bounding box center [325, 108] width 21 height 21
select select "Quest Finance - Own Book"
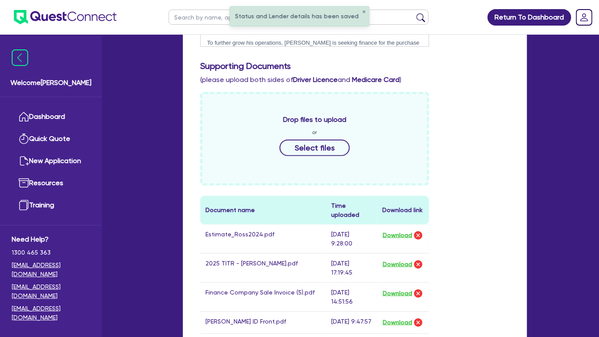
scroll to position [472, 0]
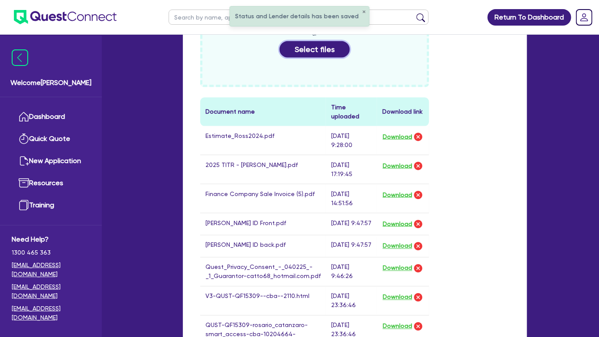
click at [297, 50] on button "Select files" at bounding box center [315, 49] width 70 height 16
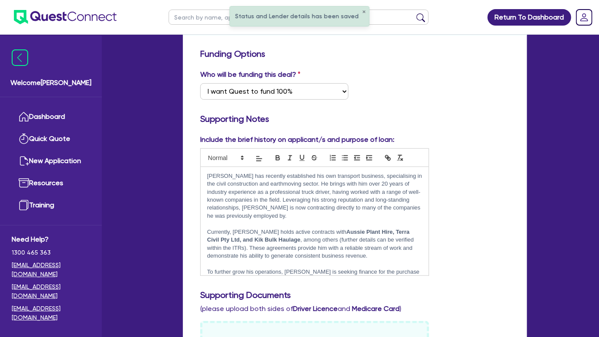
scroll to position [0, 0]
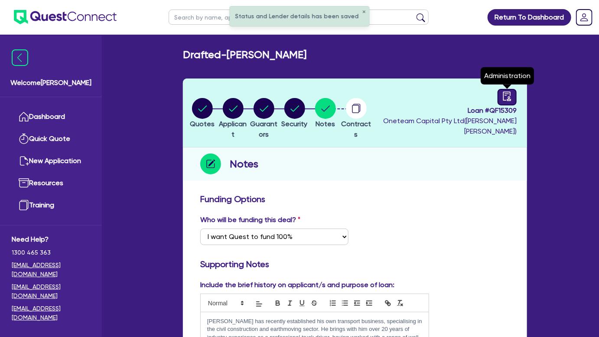
click at [505, 99] on icon "audit" at bounding box center [507, 96] width 10 height 10
select select "DRAFTED_AMENDED"
select select "Flexicommercial"
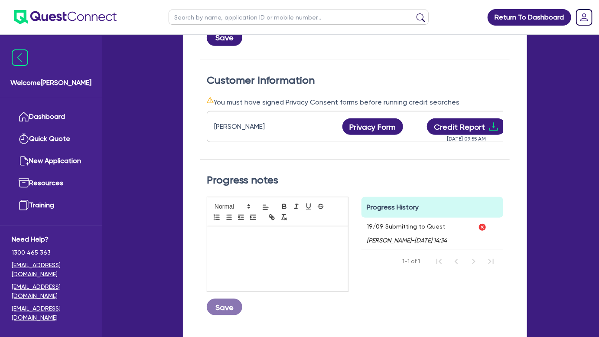
scroll to position [276, 0]
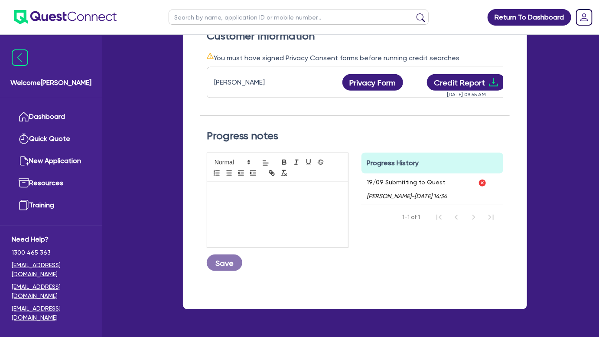
click at [309, 225] on div at bounding box center [277, 214] width 141 height 65
click at [228, 271] on button "Save" at bounding box center [225, 262] width 36 height 16
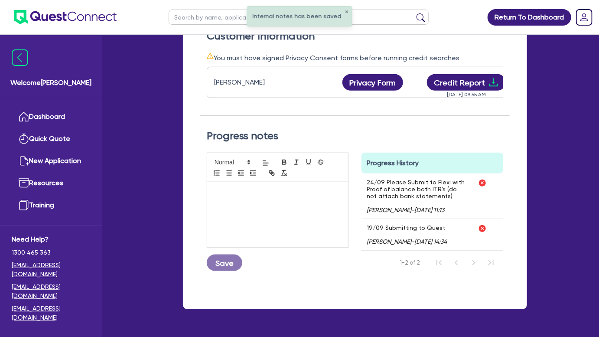
scroll to position [0, 0]
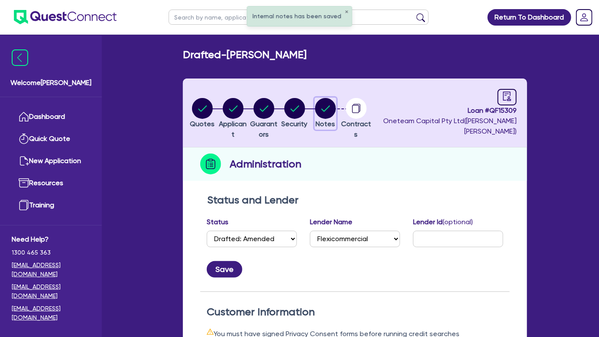
click at [336, 110] on icon "button" at bounding box center [325, 108] width 21 height 21
select select "Quest Finance - Own Book"
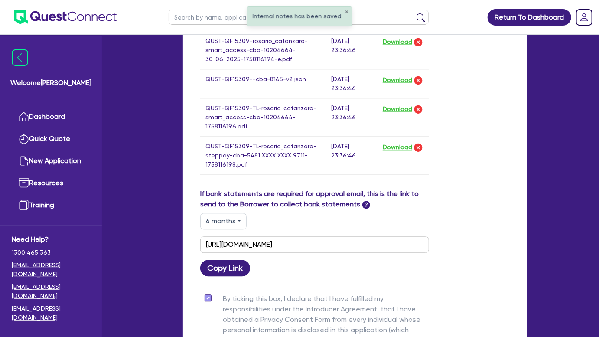
scroll to position [937, 0]
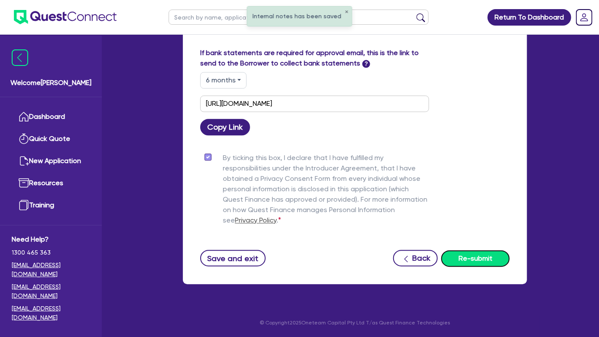
click at [456, 255] on button "Re-submit" at bounding box center [475, 258] width 68 height 16
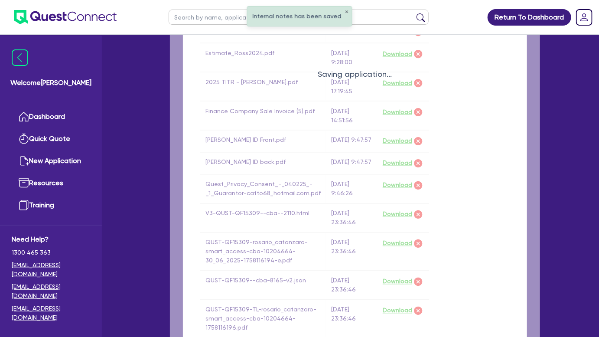
scroll to position [385, 0]
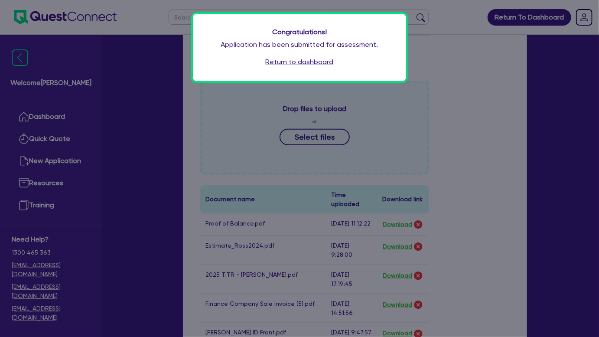
click at [289, 63] on link "Return to dashboard" at bounding box center [300, 62] width 68 height 10
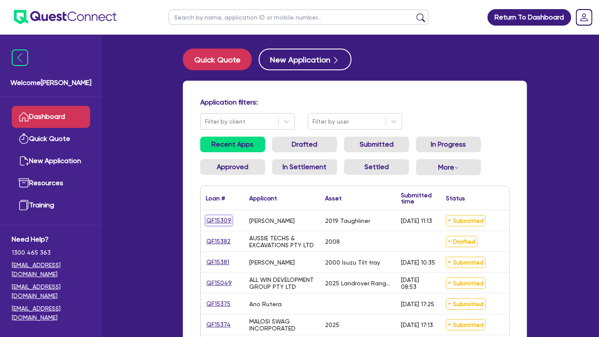
click at [220, 221] on link "QF15309" at bounding box center [219, 220] width 26 height 10
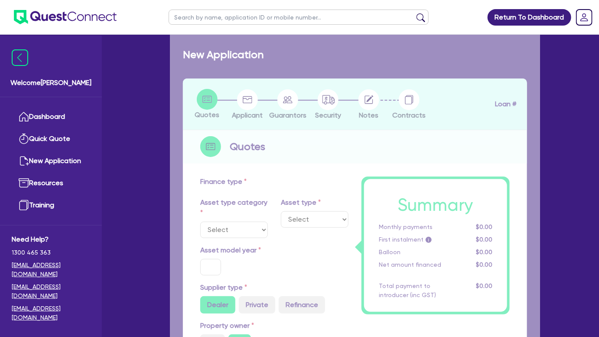
select select "PRIMARY_ASSETS"
type input "2019"
type input "50,756"
type input "10,000"
type input "8"
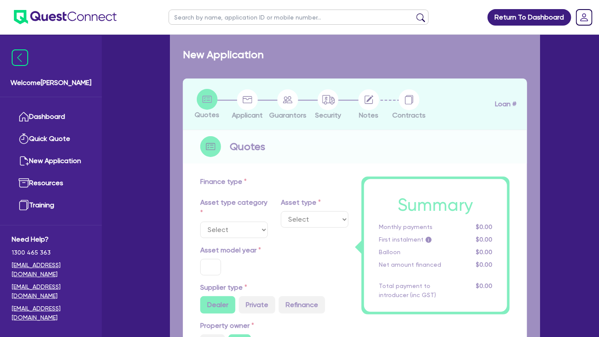
type input "3,260.48"
type input "17.95"
select select "HEAVY_TRUCKS"
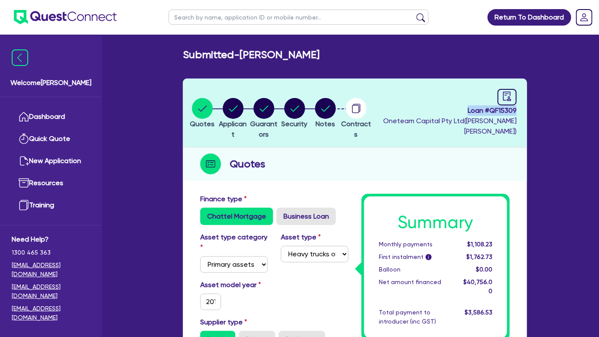
drag, startPoint x: 456, startPoint y: 108, endPoint x: 517, endPoint y: 113, distance: 60.9
click at [517, 113] on header "Quotes Applicant [GEOGRAPHIC_DATA] Security Notes Contracts Loan # QF15309 Onet…" at bounding box center [355, 112] width 344 height 69
copy span "Loan # QF15309"
click at [502, 100] on icon "audit" at bounding box center [507, 96] width 10 height 10
select select "SUBMITTED_AMENDED"
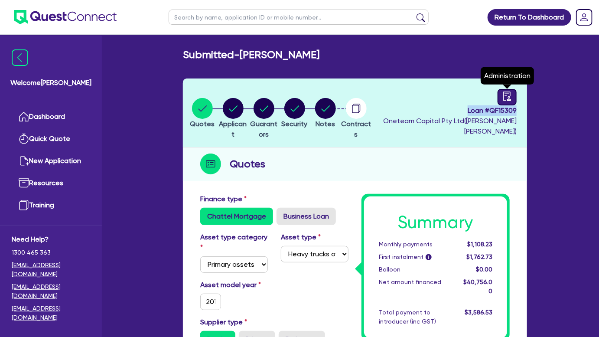
select select "Quest Finance - Own Book"
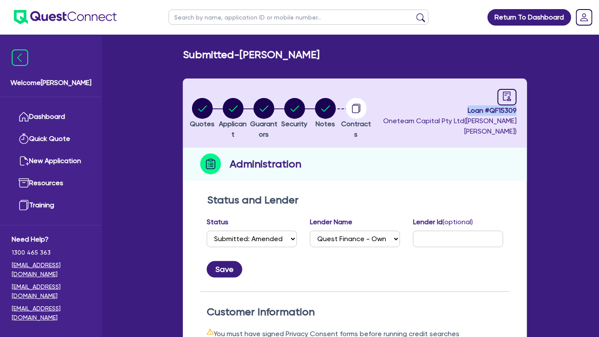
scroll to position [236, 0]
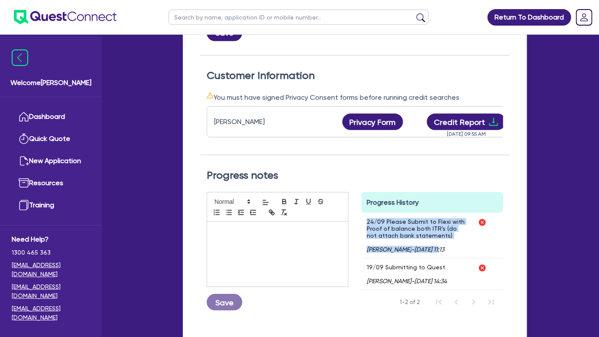
drag, startPoint x: 442, startPoint y: 245, endPoint x: 364, endPoint y: 225, distance: 80.8
click at [364, 225] on div "24/09 Please Submit to Flexi with Proof of balance both ITR's (do not attach ba…" at bounding box center [417, 235] width 111 height 45
click at [368, 225] on p "24/09 Please Submit to Flexi with Proof of balance both ITR's (do not attach ba…" at bounding box center [417, 228] width 101 height 21
drag, startPoint x: 365, startPoint y: 225, endPoint x: 438, endPoint y: 242, distance: 74.4
click at [439, 243] on div "24/09 Please Submit to Flexi with Proof of balance both ITR's (do not attach ba…" at bounding box center [417, 235] width 111 height 45
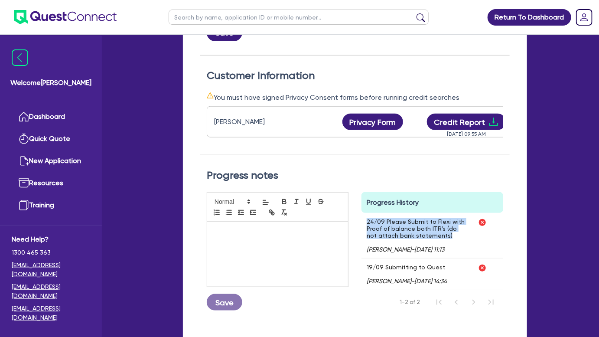
copy p "24/09 Please Submit to Flexi with Proof of balance both ITR's (do not attach ba…"
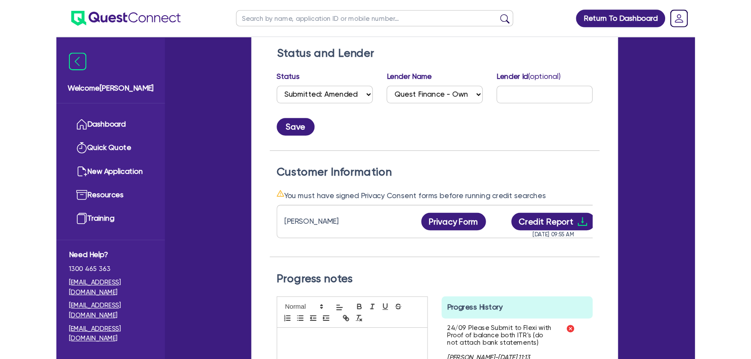
scroll to position [0, 0]
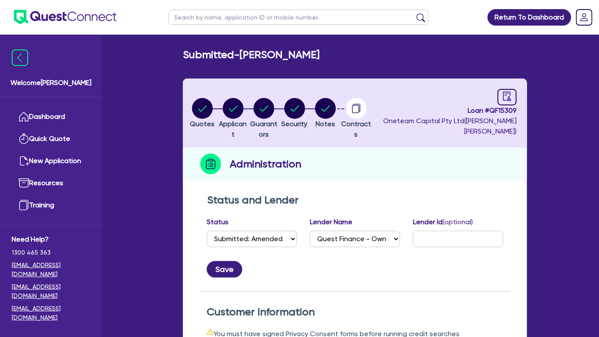
click at [257, 20] on input "text" at bounding box center [299, 17] width 260 height 15
paste input "QF15309"
type input "QF15309"
click button "submit" at bounding box center [421, 19] width 14 height 12
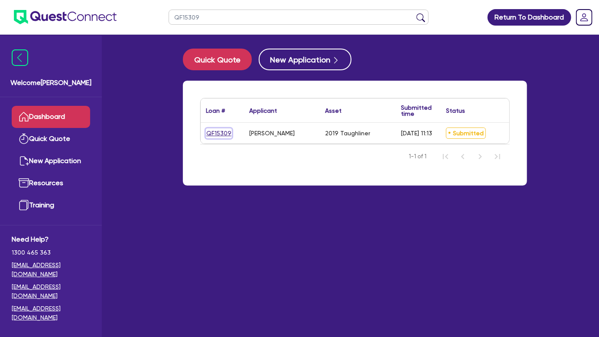
click at [227, 133] on link "QF15309" at bounding box center [219, 133] width 26 height 10
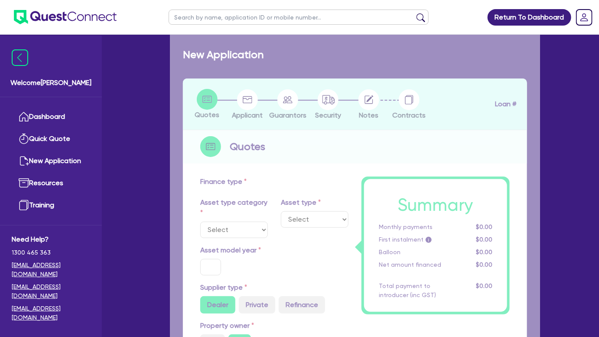
select select "PRIMARY_ASSETS"
type input "2019"
type input "50,756"
type input "10,000"
type input "8"
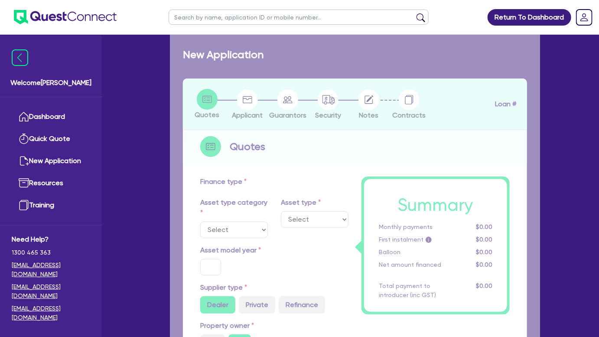
type input "3,260.48"
type input "17.95"
select select "HEAVY_TRUCKS"
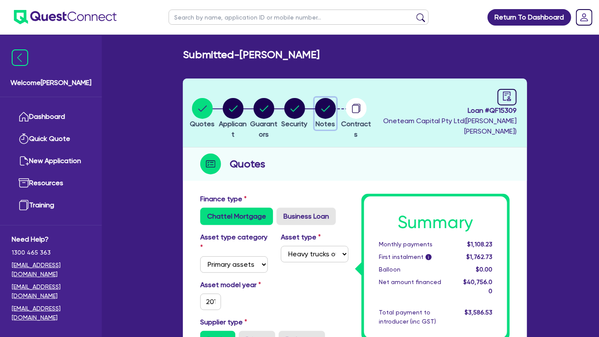
click at [336, 111] on circle "button" at bounding box center [325, 108] width 21 height 21
select select "Quest Finance - Own Book"
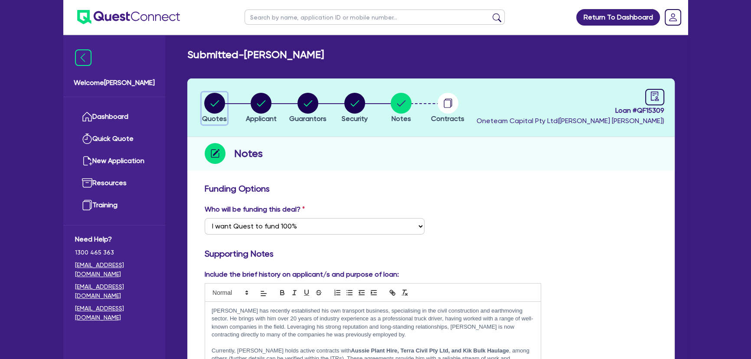
click at [223, 104] on circle "button" at bounding box center [214, 103] width 21 height 21
select select "PRIMARY_ASSETS"
select select "HEAVY_TRUCKS"
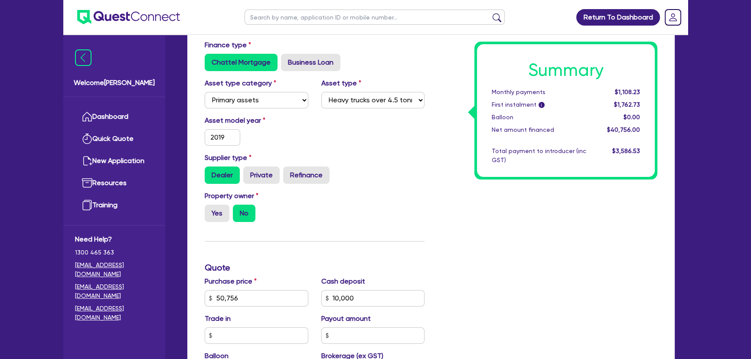
scroll to position [197, 0]
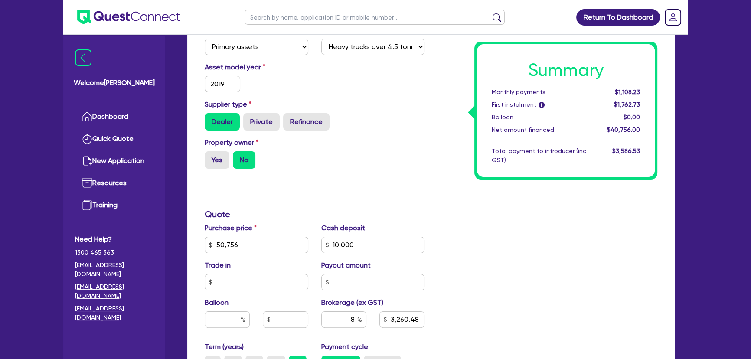
click at [565, 262] on div "Summary Monthly payments $1,108.23 First instalment i $1,762.73 Balloon $0.00 N…" at bounding box center [547, 240] width 233 height 507
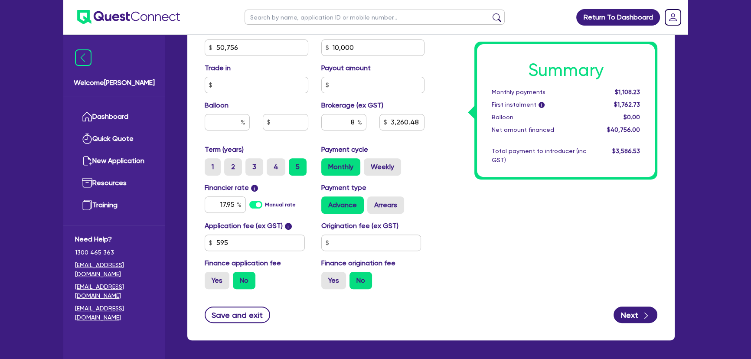
scroll to position [276, 0]
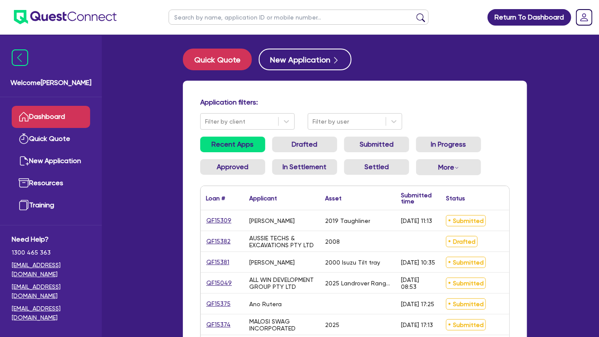
click at [290, 20] on input "text" at bounding box center [299, 17] width 260 height 15
type input "aiden"
click at [414, 13] on button "submit" at bounding box center [421, 19] width 14 height 12
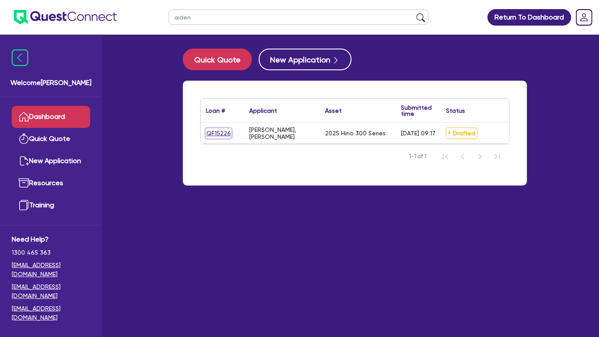
click at [223, 132] on link "QF15226" at bounding box center [219, 133] width 26 height 10
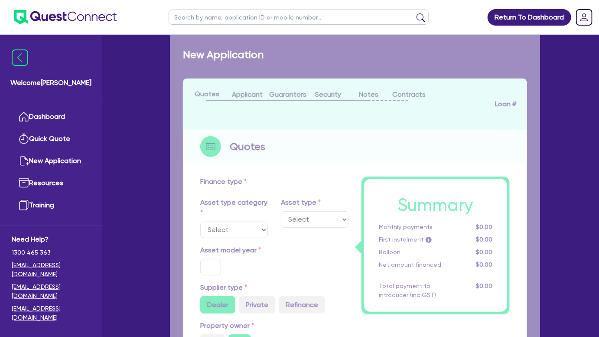
select select "PRIMARY_ASSETS"
type input "2025"
type input "87,243"
type input "4"
type input "3,489.72"
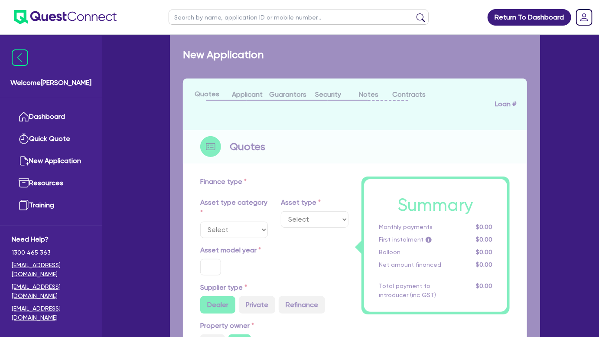
type input "12.95"
type input "450"
select select "HEAVY_TRUCKS"
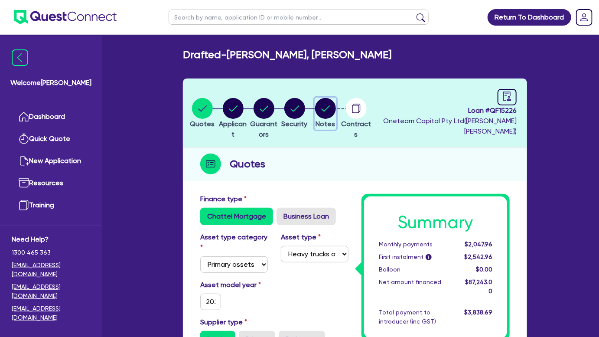
click at [336, 112] on circle "button" at bounding box center [325, 108] width 21 height 21
select select "Other"
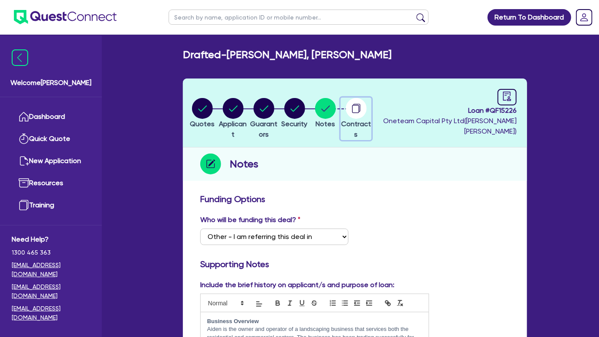
click at [359, 110] on icon "button" at bounding box center [355, 109] width 7 height 8
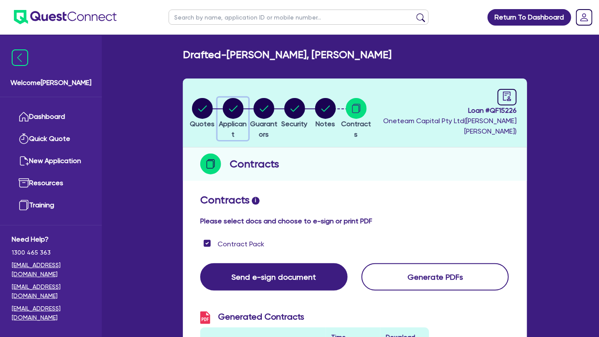
click at [233, 103] on circle "button" at bounding box center [233, 108] width 21 height 21
select select "SOLE_TRADER"
select select "BUILDING_CONSTRUCTION"
select select "TRADES_SERVICES_BUSINESSES_GOVERNMENT"
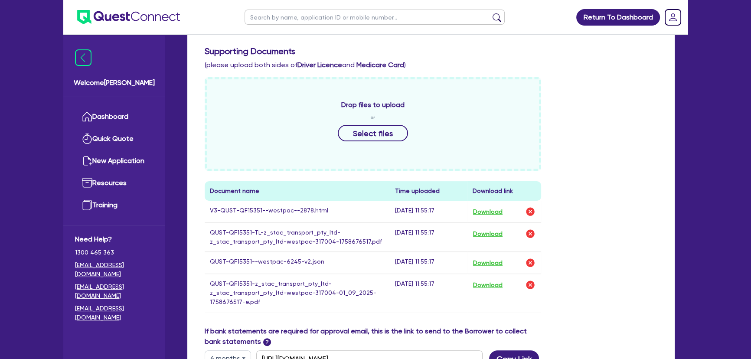
scroll to position [315, 0]
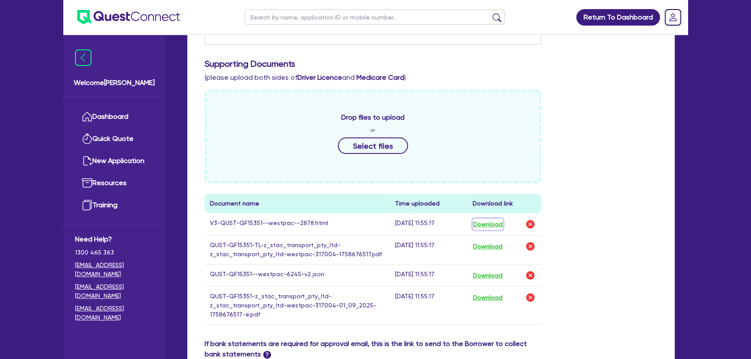
click at [485, 223] on button "Download" at bounding box center [487, 223] width 30 height 11
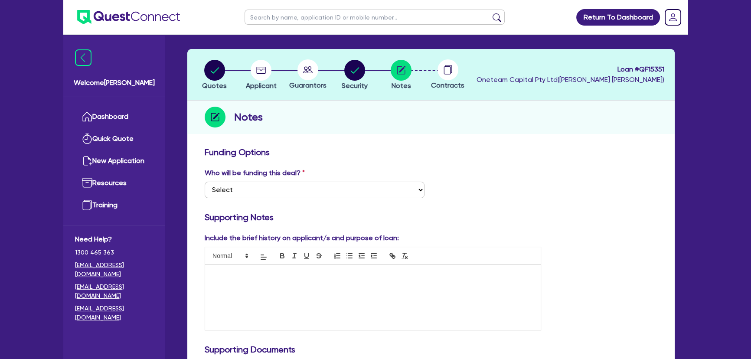
scroll to position [0, 0]
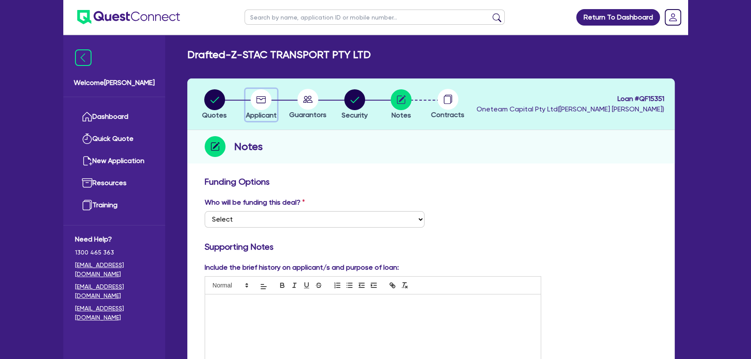
click at [256, 93] on circle "button" at bounding box center [261, 99] width 21 height 21
select select "COMPANY"
select select "TRANSPORT_WAREHOUSING"
select select "PASSENGERS_FREIGHT_TRANSPORT"
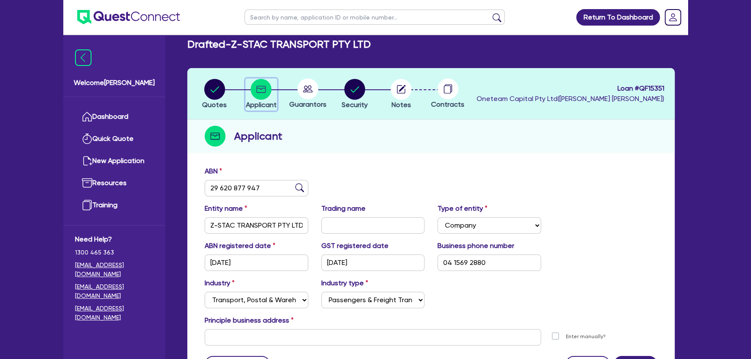
scroll to position [10, 0]
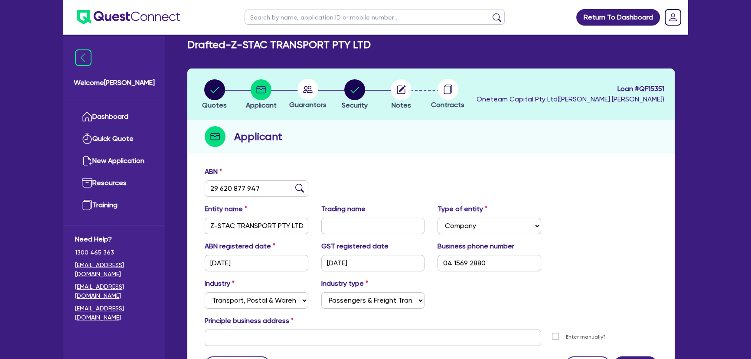
click at [308, 88] on circle at bounding box center [307, 89] width 21 height 21
click at [342, 88] on div "button" at bounding box center [355, 89] width 26 height 21
select select "PRIMARY_ASSETS"
select select "HEAVY_TRUCKS"
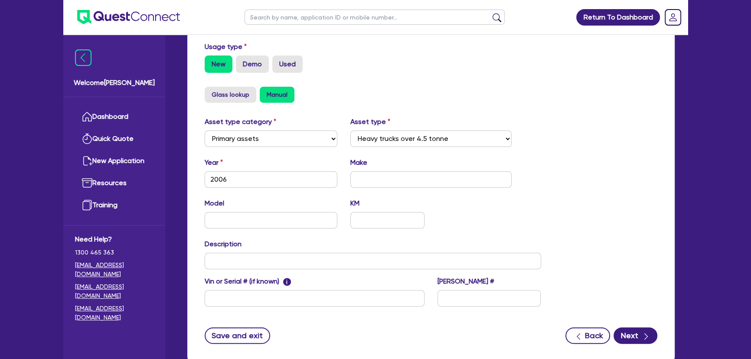
scroll to position [300, 0]
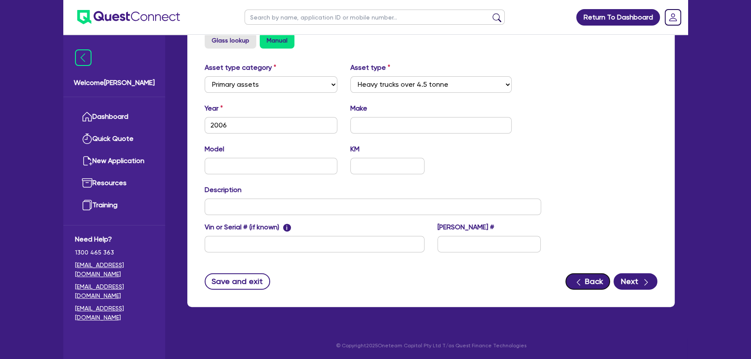
click at [573, 275] on button "Back" at bounding box center [587, 281] width 45 height 16
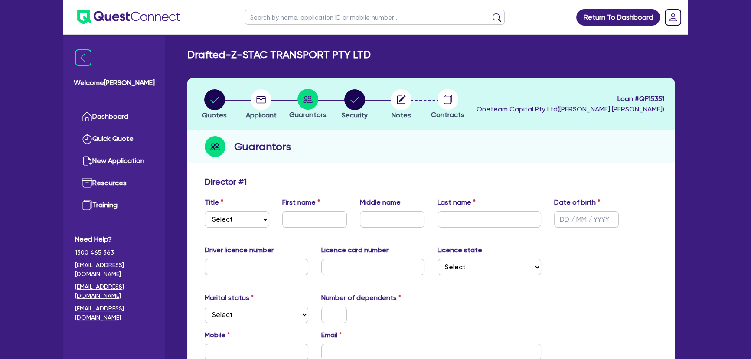
drag, startPoint x: 232, startPoint y: 52, endPoint x: 384, endPoint y: 61, distance: 151.6
copy div "Z-STAC TRANSPORT PTY LTD Quotes Applicant Guarantors Security Notes"
drag, startPoint x: 378, startPoint y: 52, endPoint x: 231, endPoint y: 52, distance: 146.9
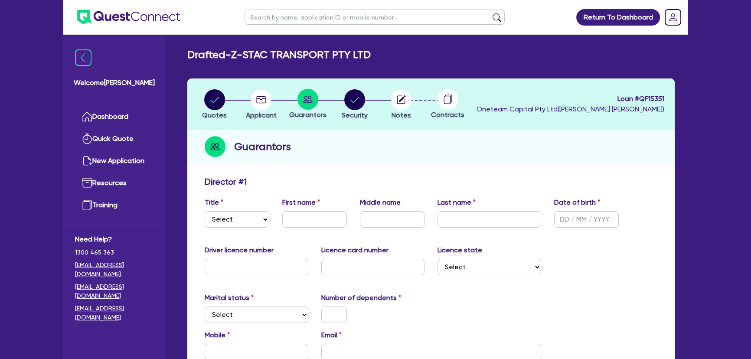
click at [231, 52] on div "Drafted - Z-STAC TRANSPORT PTY LTD" at bounding box center [431, 55] width 500 height 13
copy h2 "Z-STAC TRANSPORT PTY LTD"
click at [209, 103] on circle "button" at bounding box center [214, 99] width 21 height 21
select select "PRIMARY_ASSETS"
select select "HEAVY_TRUCKS"
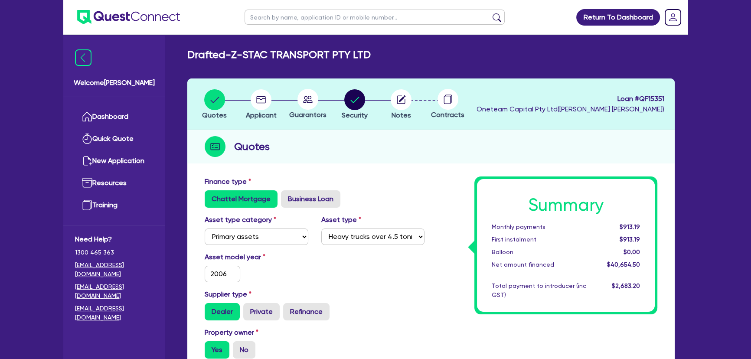
click at [295, 104] on div at bounding box center [307, 99] width 47 height 21
click at [314, 104] on circle at bounding box center [307, 99] width 21 height 21
click at [358, 102] on circle "button" at bounding box center [354, 99] width 21 height 21
select select "PRIMARY_ASSETS"
select select "HEAVY_TRUCKS"
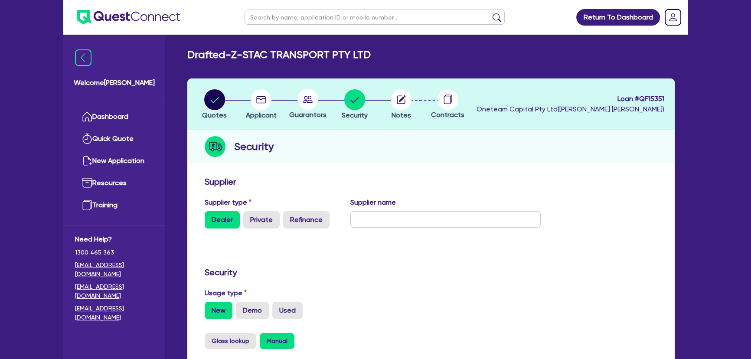
drag, startPoint x: 233, startPoint y: 53, endPoint x: 368, endPoint y: 51, distance: 134.8
click at [368, 51] on h2 "Drafted - Z-STAC TRANSPORT PTY LTD" at bounding box center [278, 55] width 183 height 13
click at [308, 99] on circle at bounding box center [307, 99] width 21 height 21
drag, startPoint x: 371, startPoint y: 52, endPoint x: 233, endPoint y: 52, distance: 137.8
click at [233, 52] on h2 "Drafted - Z-STAC TRANSPORT PTY LTD" at bounding box center [278, 55] width 183 height 13
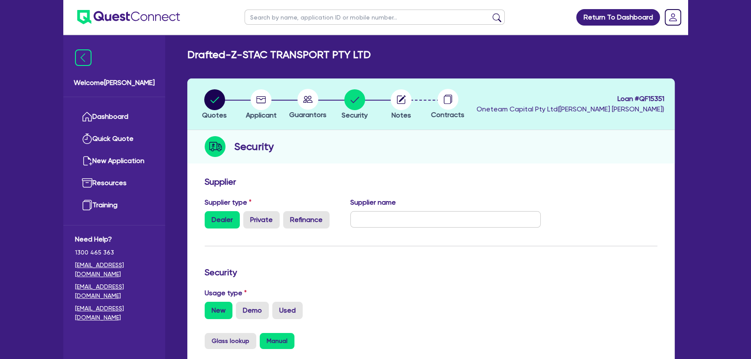
copy h2 "Z-STAC TRANSPORT PTY LTD"
click at [413, 106] on li "Notes" at bounding box center [401, 104] width 47 height 30
click at [407, 104] on circle "button" at bounding box center [401, 99] width 21 height 21
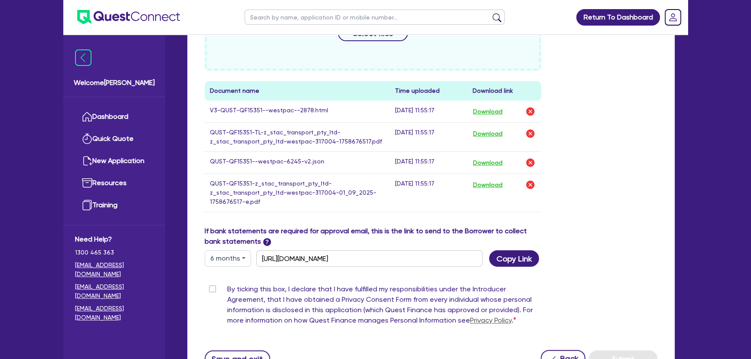
scroll to position [433, 0]
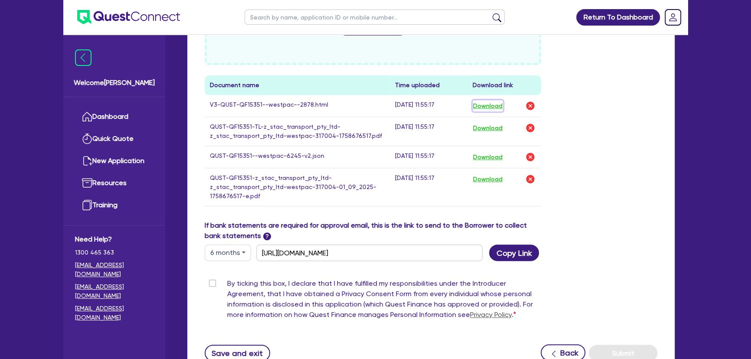
click at [498, 106] on button "Download" at bounding box center [487, 105] width 30 height 11
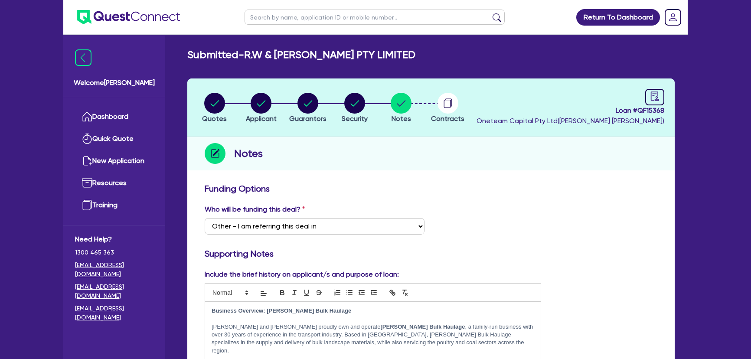
select select "Other"
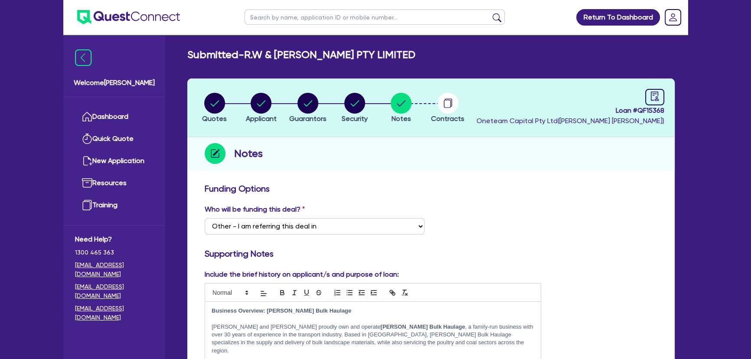
drag, startPoint x: 195, startPoint y: 84, endPoint x: 216, endPoint y: 93, distance: 23.1
click at [195, 84] on header "Quotes Applicant [GEOGRAPHIC_DATA] Security Notes Contracts Loan # QF15368 Onet…" at bounding box center [430, 107] width 487 height 59
click at [221, 96] on circle "button" at bounding box center [214, 103] width 21 height 21
select select "PRIMARY_ASSETS"
select select "TRAILERS"
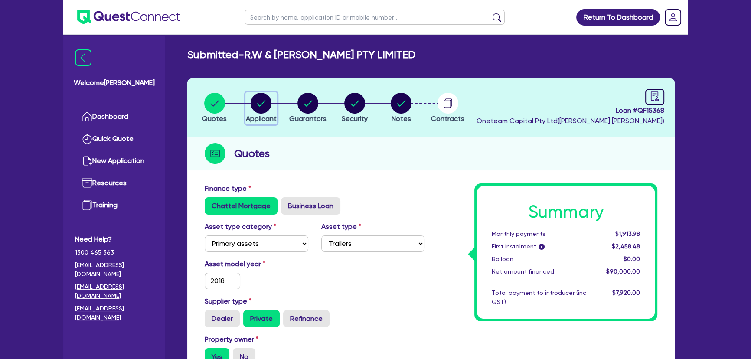
click at [264, 106] on circle "button" at bounding box center [261, 103] width 21 height 21
select select "COMPANY"
select select "TRANSPORT_WAREHOUSING"
select select "PASSENGERS_FREIGHT_TRANSPORT"
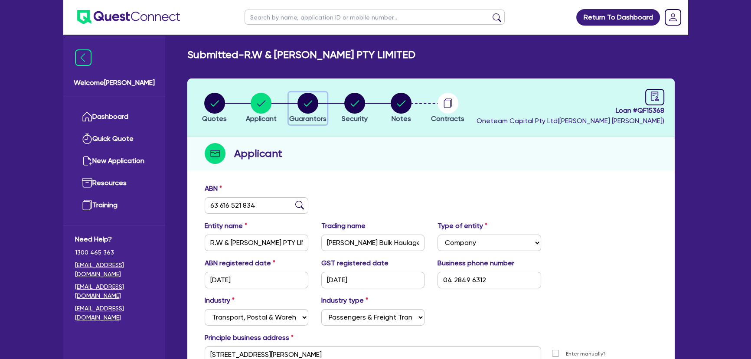
click at [317, 113] on button "Guarantors" at bounding box center [308, 108] width 38 height 32
select select "MR"
select select "[GEOGRAPHIC_DATA]"
select select "MARRIED"
select select "PROPERTY"
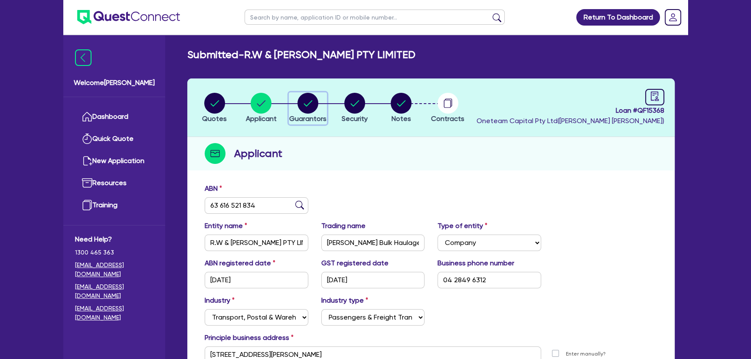
select select "CASH"
select select "TRUCK"
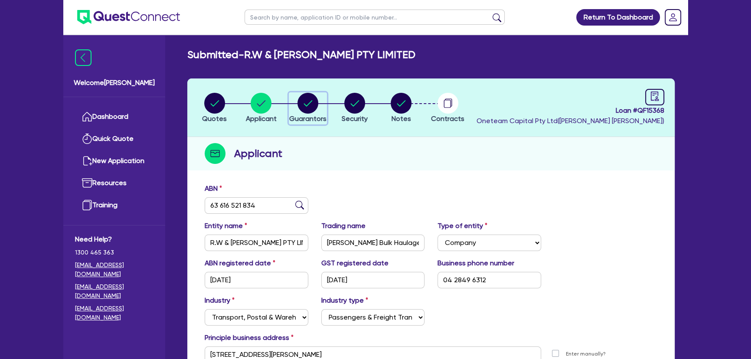
select select "TRAILER"
select select "MORTGAGE"
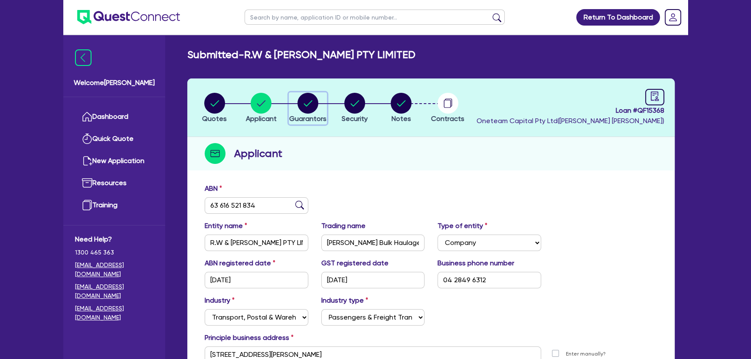
select select "MRS"
select select "[GEOGRAPHIC_DATA]"
select select "MARRIED"
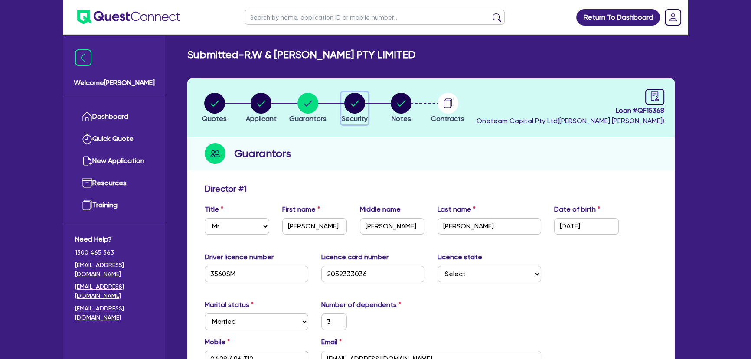
click at [365, 108] on div "button" at bounding box center [355, 103] width 26 height 21
select select "PRIMARY_ASSETS"
select select "TRAILERS"
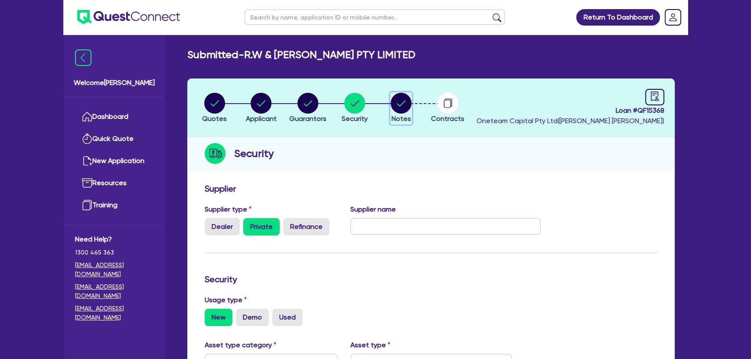
click at [398, 99] on circle "button" at bounding box center [401, 103] width 21 height 21
select select "Other"
